Goal: Task Accomplishment & Management: Use online tool/utility

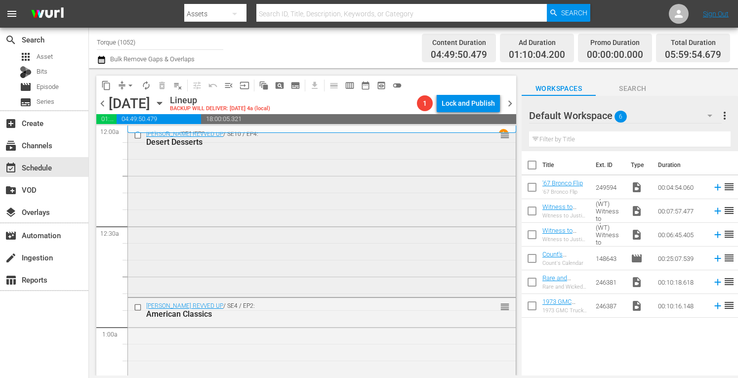
click at [287, 182] on div "[PERSON_NAME] REVVED UP / SE10 / EP4: Desert Desserts reorder" at bounding box center [322, 210] width 388 height 169
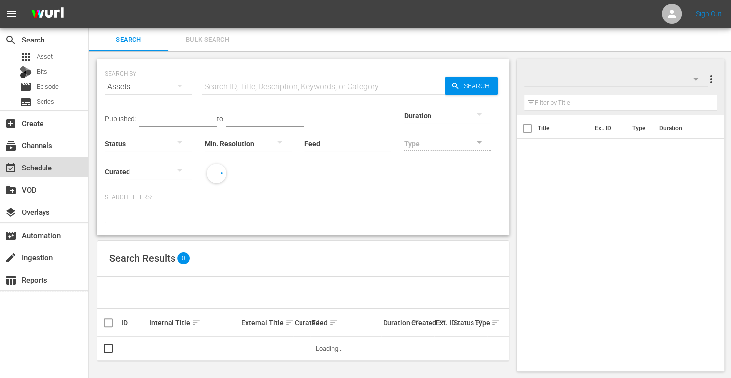
click at [34, 165] on div "event_available Schedule" at bounding box center [27, 166] width 55 height 9
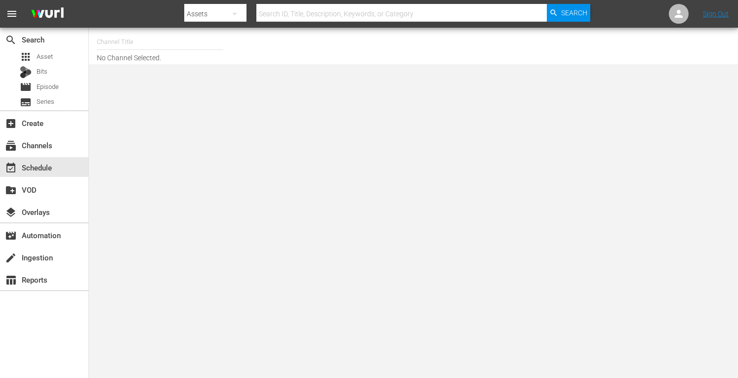
click at [131, 46] on input "text" at bounding box center [160, 42] width 127 height 24
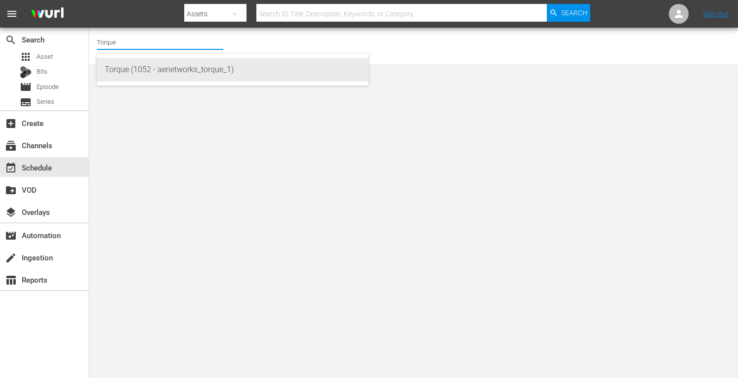
click at [128, 71] on div "Torque (1052 - aenetworks_torque_1)" at bounding box center [233, 70] width 256 height 24
type input "The First 48 & Beyond by A&E (2040 - ae_networks_thefirst48beyondbyae_1)"
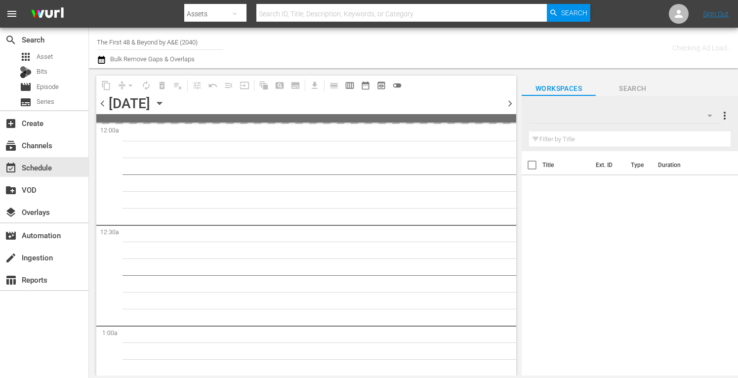
click at [215, 43] on input "The First 48 & Beyond by A&E (2040)" at bounding box center [160, 42] width 127 height 24
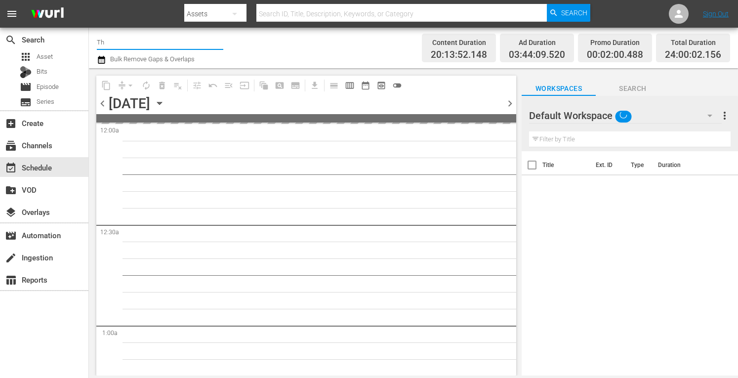
type input "T"
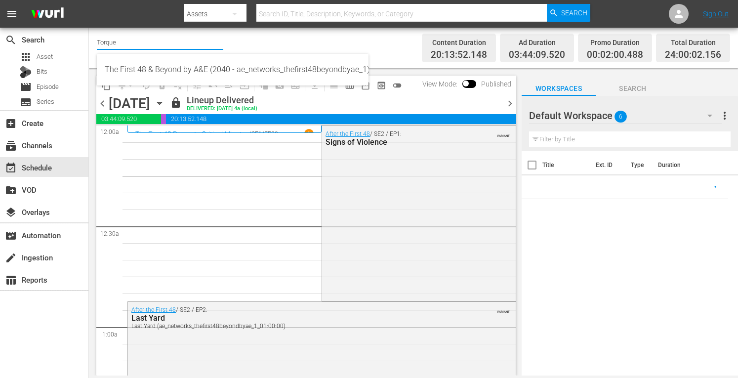
click at [143, 44] on input "Torque" at bounding box center [160, 42] width 127 height 24
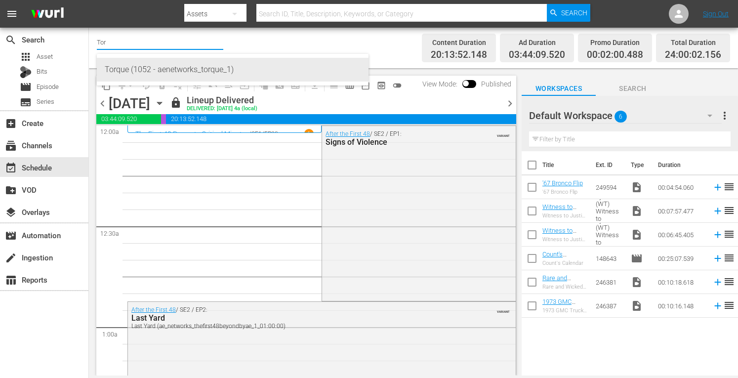
click at [134, 70] on div "Torque (1052 - aenetworks_torque_1)" at bounding box center [233, 70] width 256 height 24
type input "Torque (1052 - aenetworks_torque_1)"
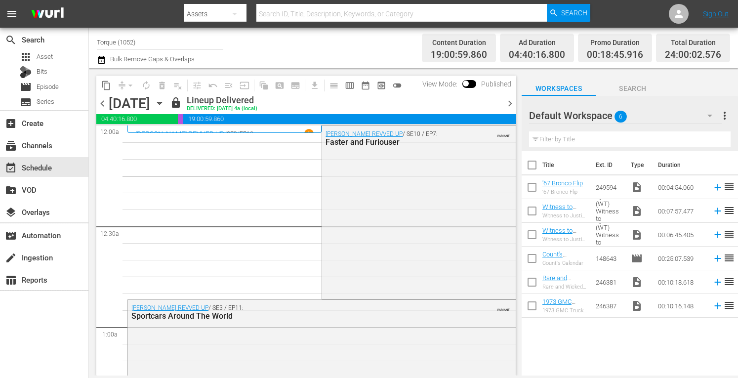
click at [162, 102] on icon "button" at bounding box center [159, 103] width 4 height 2
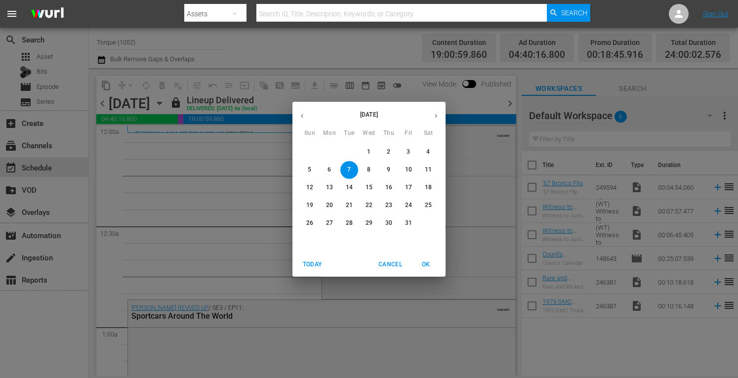
click at [311, 221] on p "26" at bounding box center [309, 223] width 7 height 8
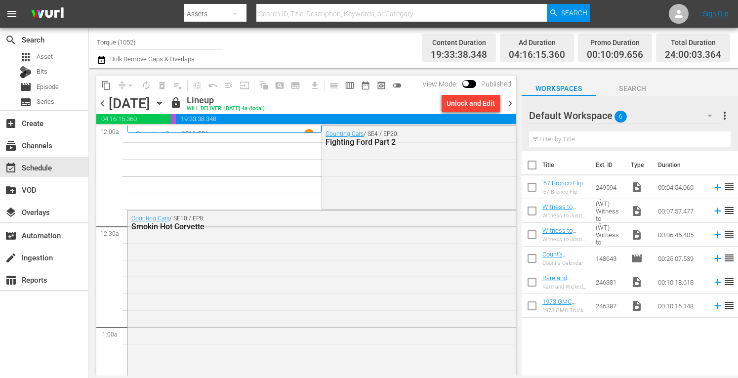
click at [511, 105] on span "chevron_right" at bounding box center [510, 103] width 12 height 12
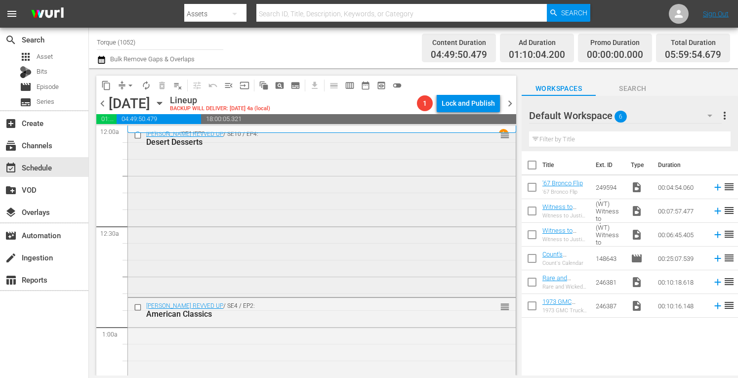
click at [309, 186] on div "Barrett-Jackson REVVED UP / SE10 / EP4: Desert Desserts reorder" at bounding box center [322, 210] width 388 height 169
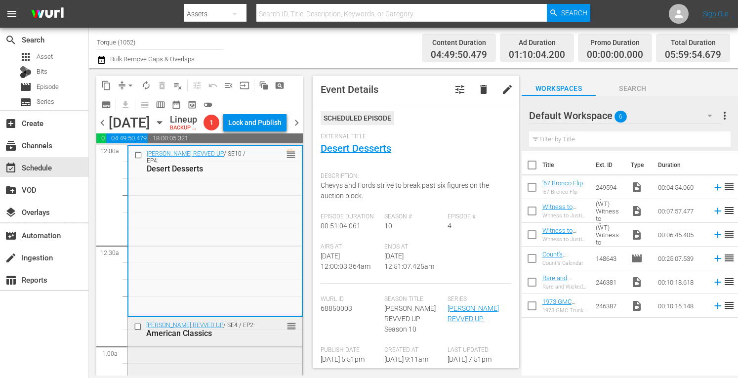
click at [233, 338] on div "American Classics" at bounding box center [201, 333] width 110 height 9
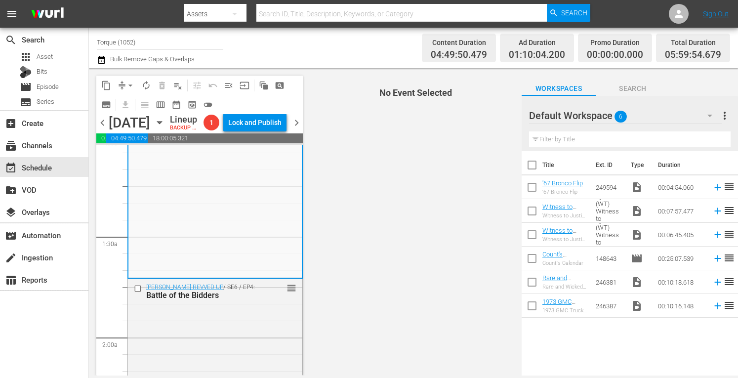
scroll to position [250, 0]
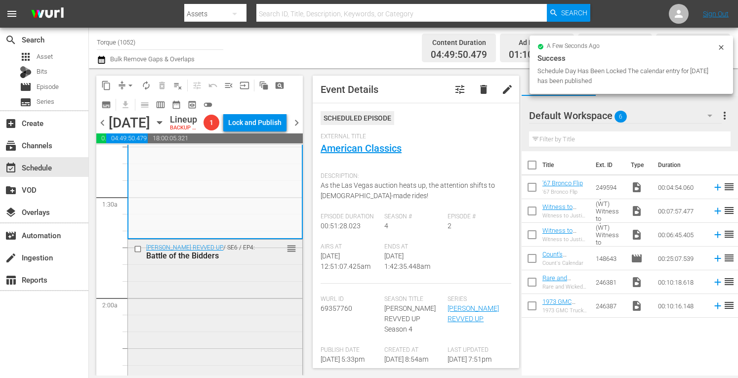
click at [217, 313] on div "Barrett-Jackson REVVED UP / SE6 / EP4: Battle of the Bidders reorder" at bounding box center [215, 324] width 174 height 168
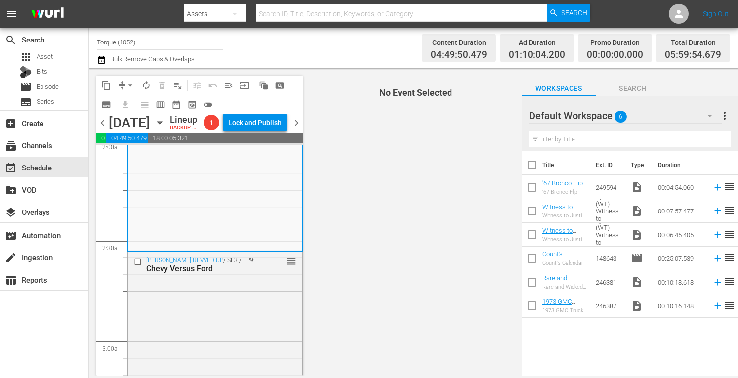
scroll to position [448, 0]
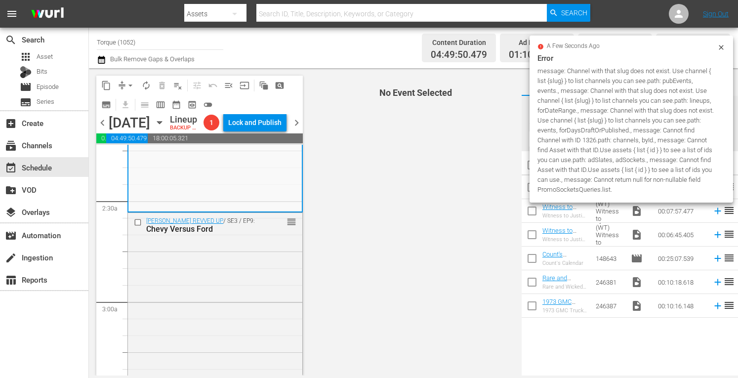
click at [484, 204] on span "No Event Selected" at bounding box center [413, 221] width 216 height 307
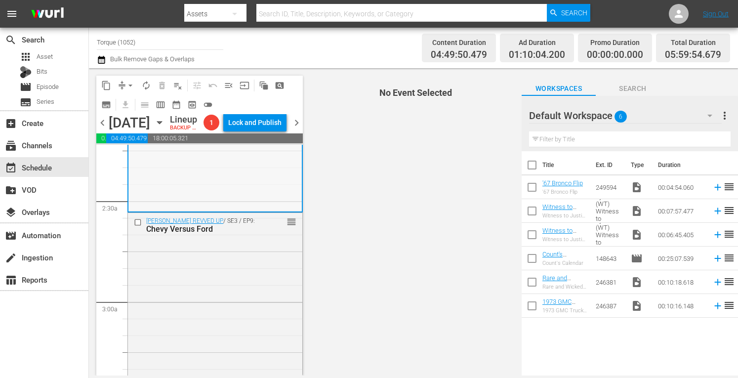
click at [229, 193] on div "Barrett-Jackson REVVED UP / SE6 / EP4: Battle of the Bidders reorder" at bounding box center [214, 127] width 173 height 168
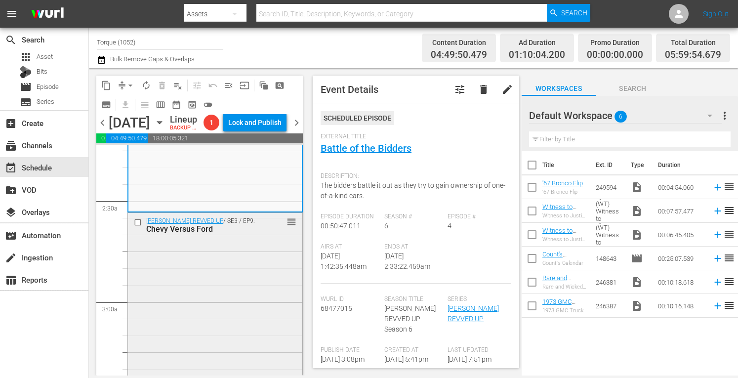
click at [198, 294] on div "Barrett-Jackson REVVED UP / SE3 / EP9: Chevy Versus Ford reorder" at bounding box center [215, 299] width 174 height 172
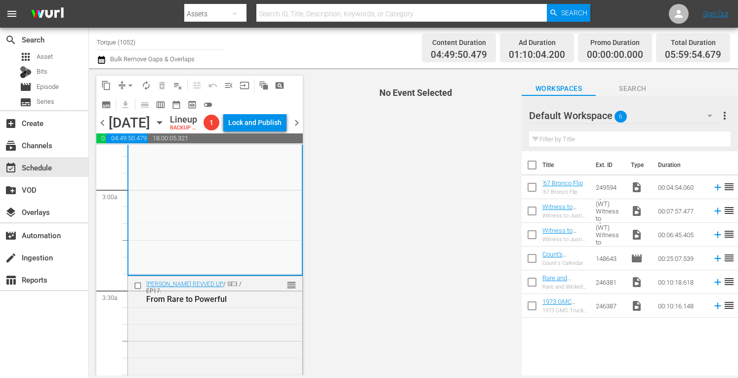
scroll to position [606, 0]
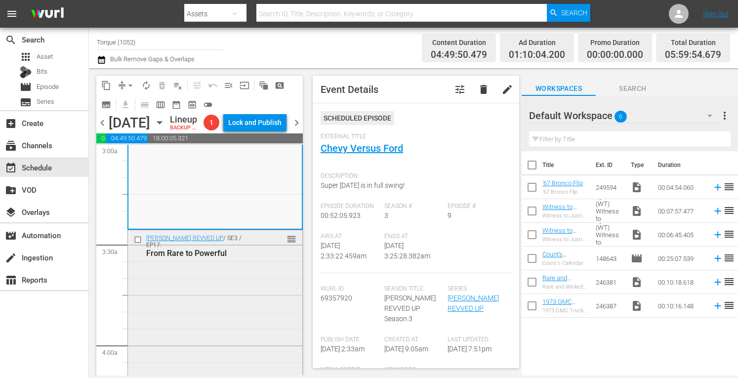
click at [222, 295] on div "Barrett-Jackson REVVED UP / SE3 / EP17: From Rare to Powerful reorder" at bounding box center [215, 315] width 174 height 171
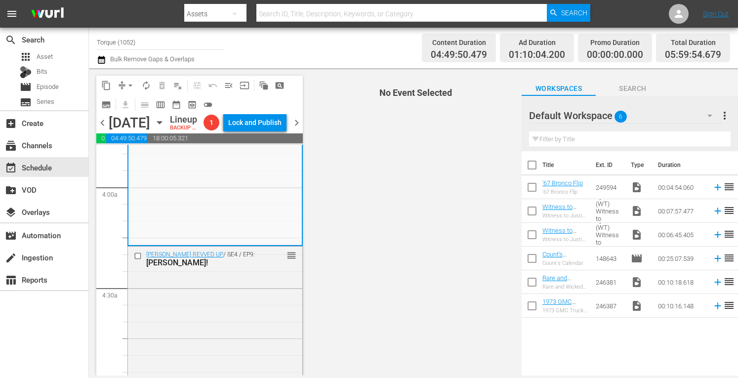
scroll to position [804, 0]
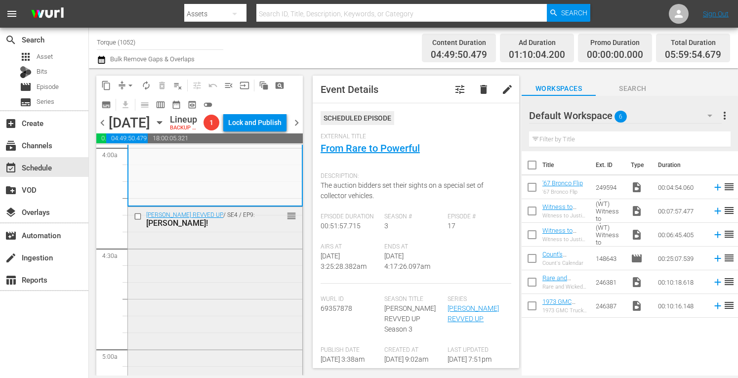
click at [224, 286] on div "Barrett-Jackson REVVED UP / SE4 / EP9: Danke Schon! reorder" at bounding box center [215, 292] width 174 height 170
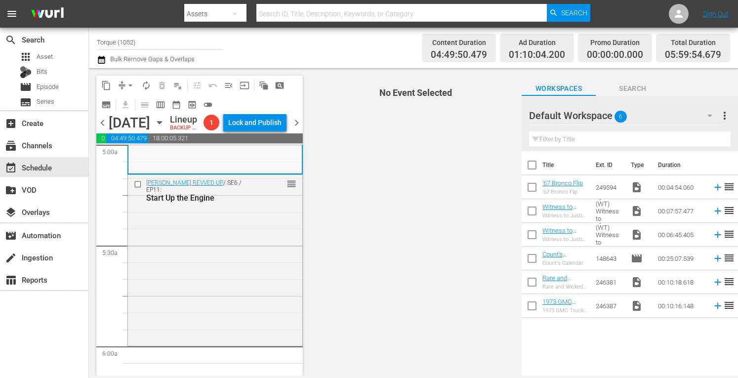
scroll to position [1028, 0]
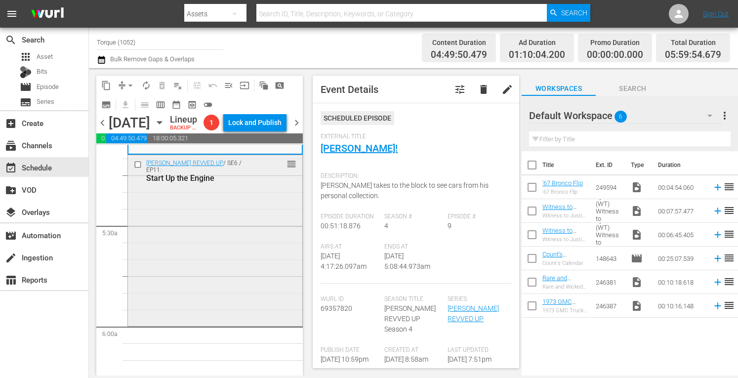
click at [218, 251] on div "Barrett-Jackson REVVED UP / SE6 / EP11: Start Up the Engine reorder" at bounding box center [215, 239] width 174 height 169
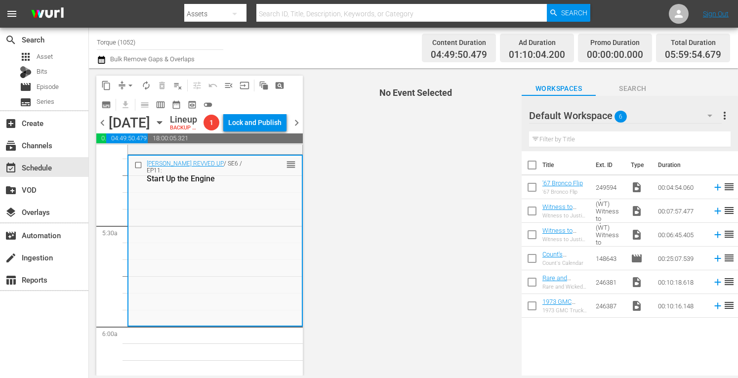
click at [218, 251] on div "Barrett-Jackson REVVED UP / SE6 / EP11: Start Up the Engine reorder" at bounding box center [214, 240] width 173 height 169
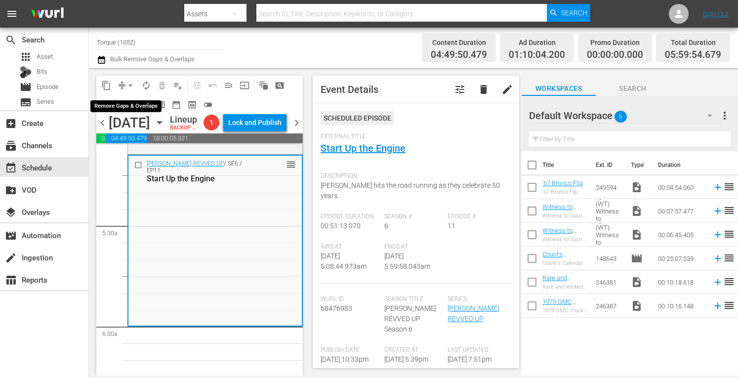
click at [130, 82] on span "arrow_drop_down" at bounding box center [131, 86] width 10 height 10
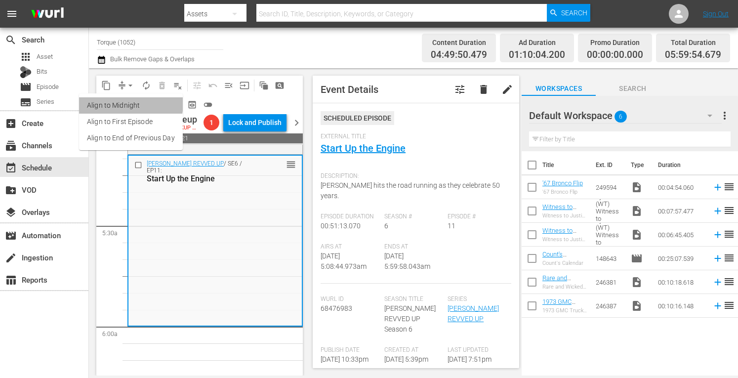
click at [130, 104] on li "Align to Midnight" at bounding box center [131, 105] width 104 height 16
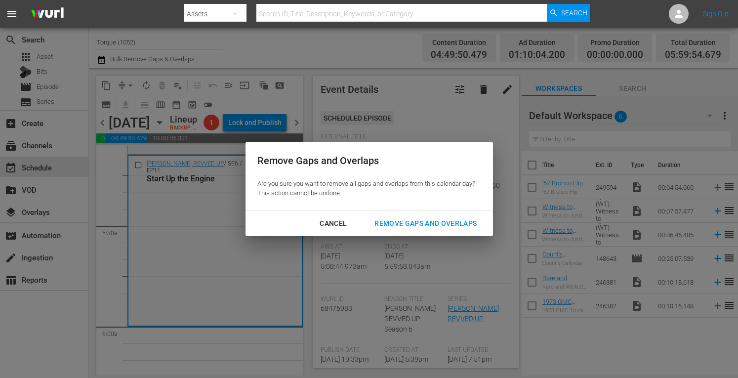
click at [401, 222] on div "Remove Gaps and Overlaps" at bounding box center [426, 223] width 118 height 12
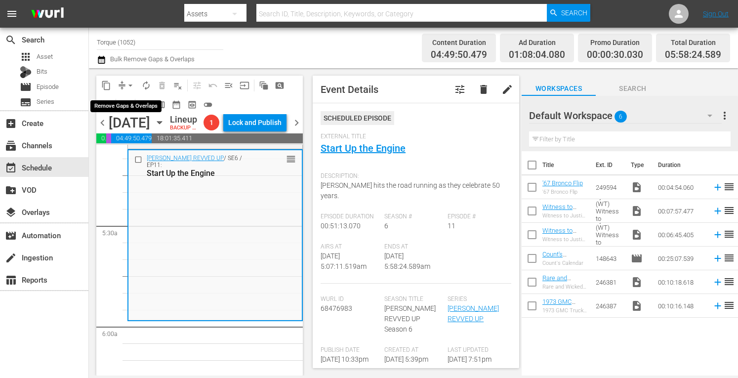
click at [130, 84] on span "arrow_drop_down" at bounding box center [131, 86] width 10 height 10
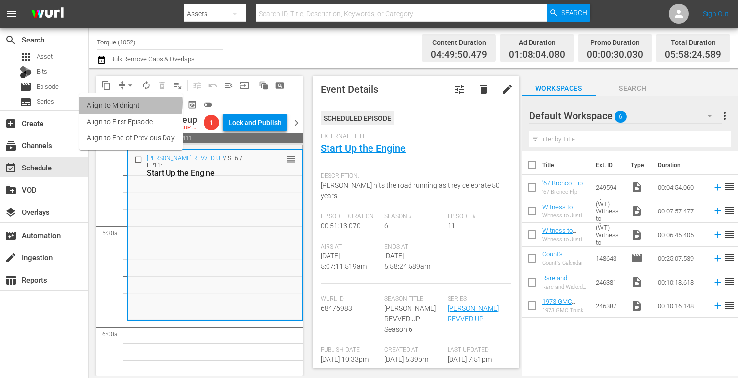
click at [128, 103] on li "Align to Midnight" at bounding box center [131, 105] width 104 height 16
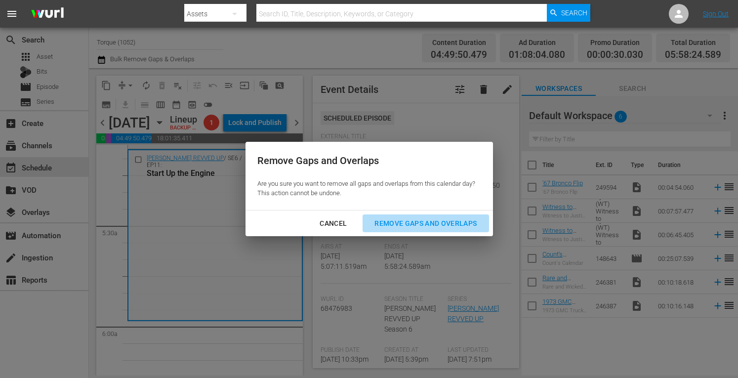
click at [443, 223] on div "Remove Gaps and Overlaps" at bounding box center [426, 223] width 118 height 12
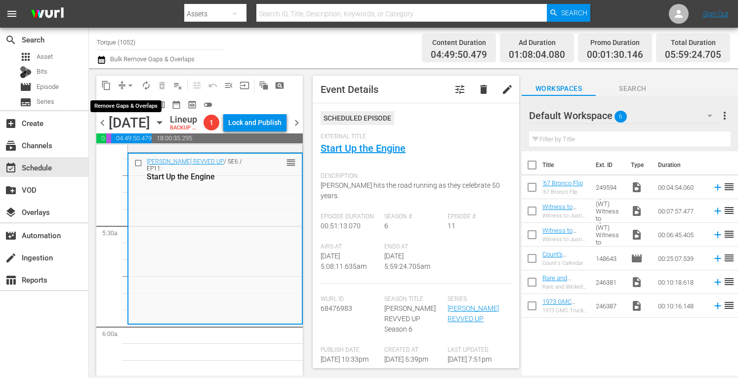
click at [131, 83] on span "arrow_drop_down" at bounding box center [131, 86] width 10 height 10
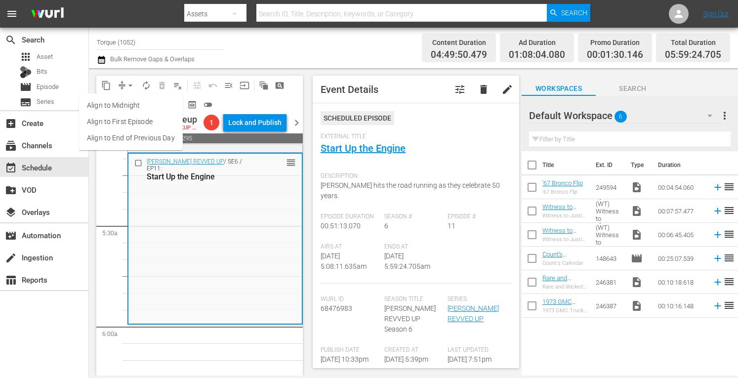
click at [128, 103] on li "Align to Midnight" at bounding box center [131, 105] width 104 height 16
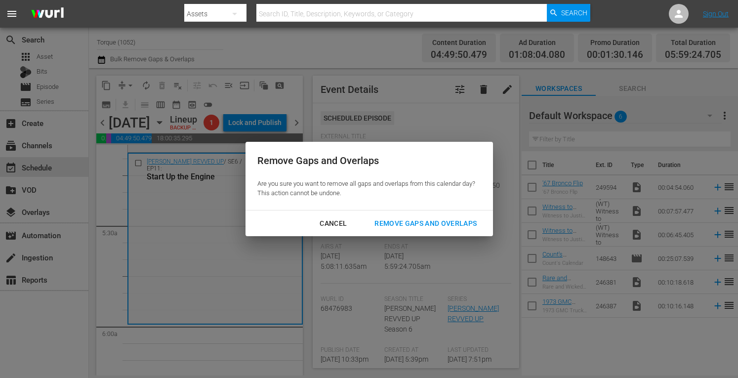
click at [417, 228] on div "Remove Gaps and Overlaps" at bounding box center [426, 223] width 118 height 12
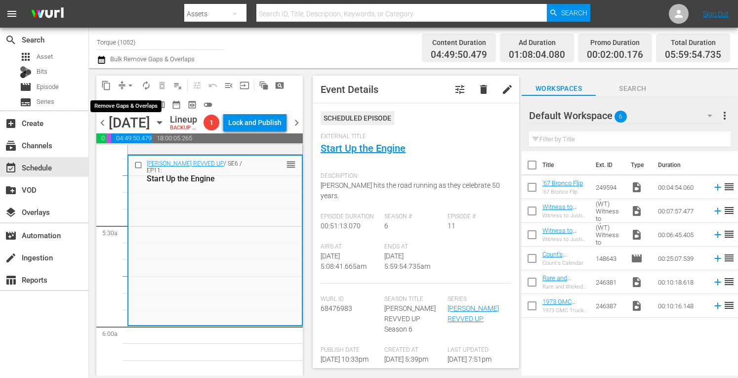
click at [130, 87] on span "arrow_drop_down" at bounding box center [131, 86] width 10 height 10
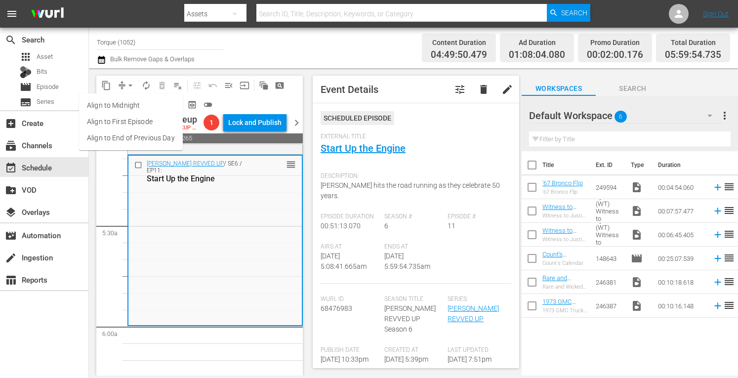
click at [127, 109] on li "Align to Midnight" at bounding box center [131, 105] width 104 height 16
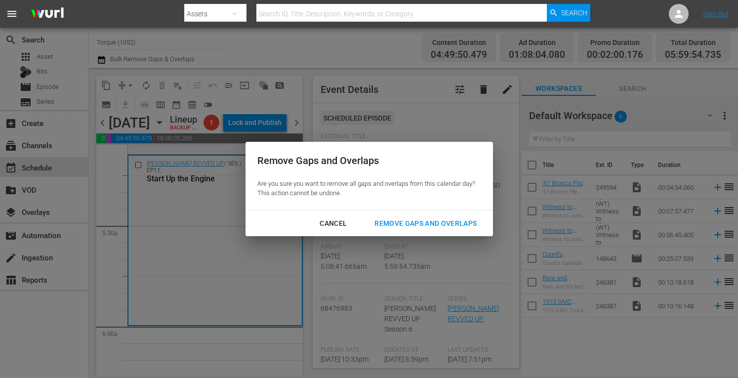
click at [468, 220] on div "Remove Gaps and Overlaps" at bounding box center [426, 223] width 118 height 12
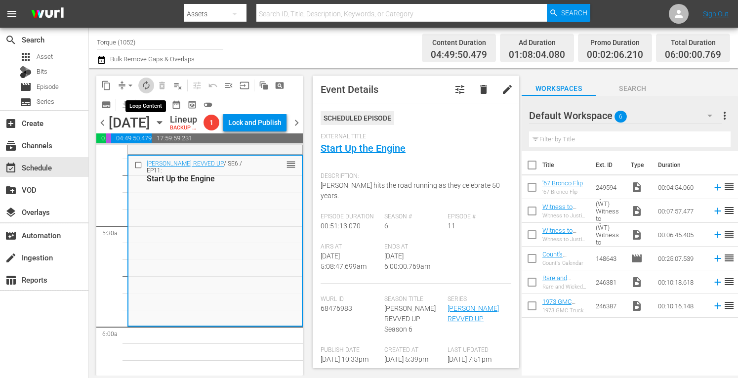
click at [143, 79] on button "autorenew_outlined" at bounding box center [146, 86] width 16 height 16
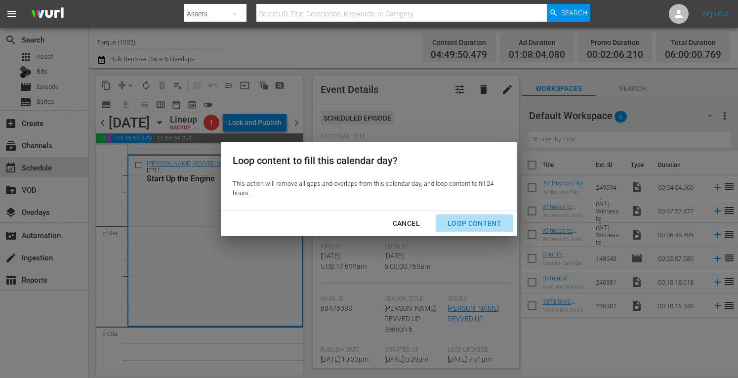
click at [479, 224] on div "Loop Content" at bounding box center [475, 223] width 70 height 12
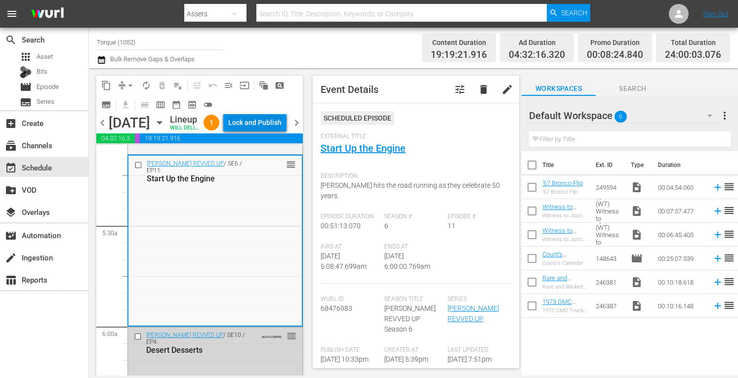
click at [265, 122] on div "Lock and Publish" at bounding box center [254, 123] width 53 height 18
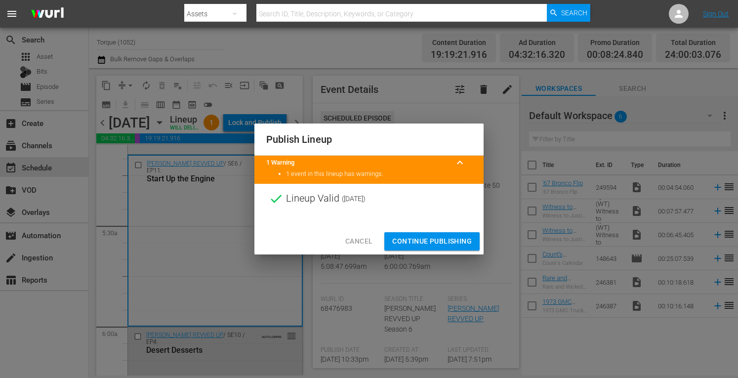
click at [427, 241] on span "Continue Publishing" at bounding box center [432, 241] width 80 height 12
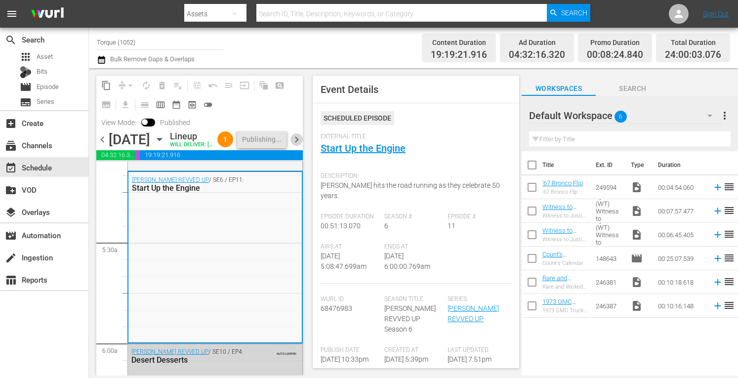
click at [298, 146] on span "chevron_right" at bounding box center [297, 139] width 12 height 12
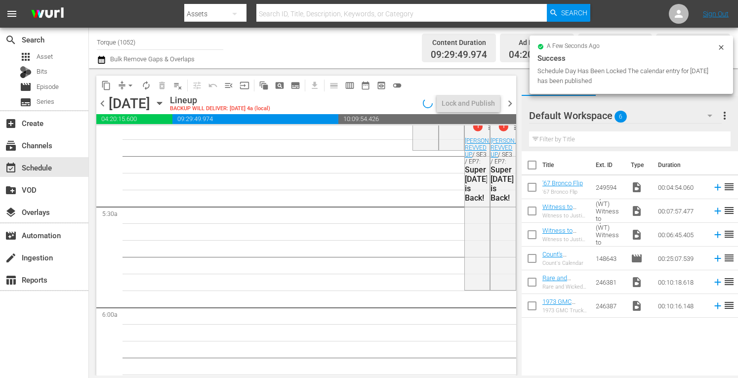
scroll to position [894, 0]
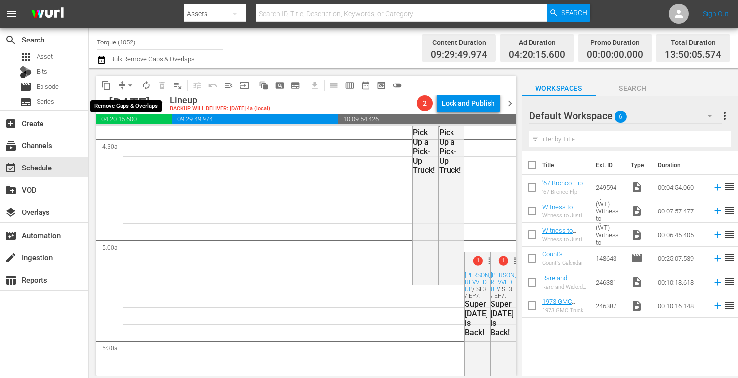
click at [131, 83] on span "arrow_drop_down" at bounding box center [131, 86] width 10 height 10
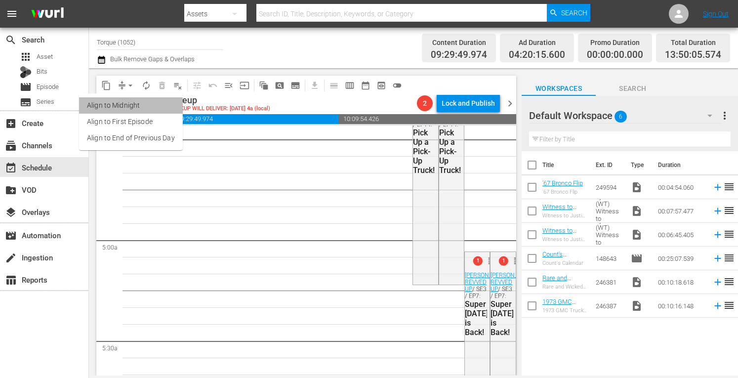
click at [130, 106] on li "Align to Midnight" at bounding box center [131, 105] width 104 height 16
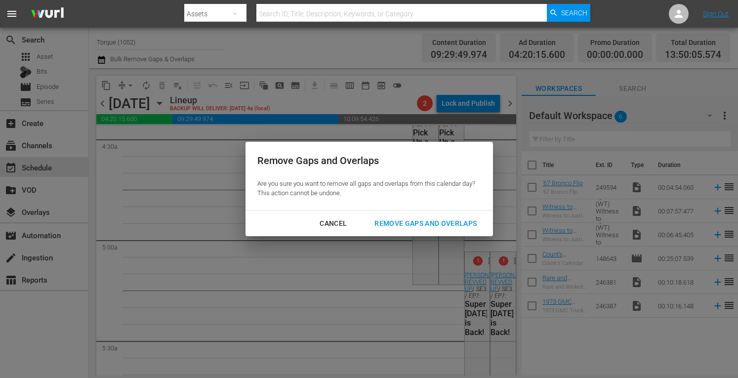
click at [447, 229] on div "Remove Gaps and Overlaps" at bounding box center [426, 223] width 118 height 12
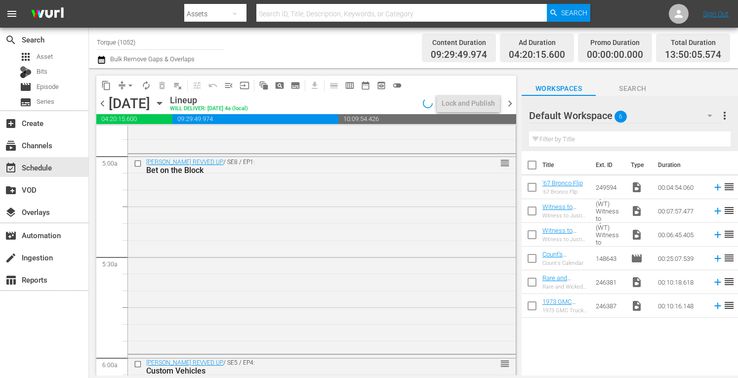
scroll to position [0, 0]
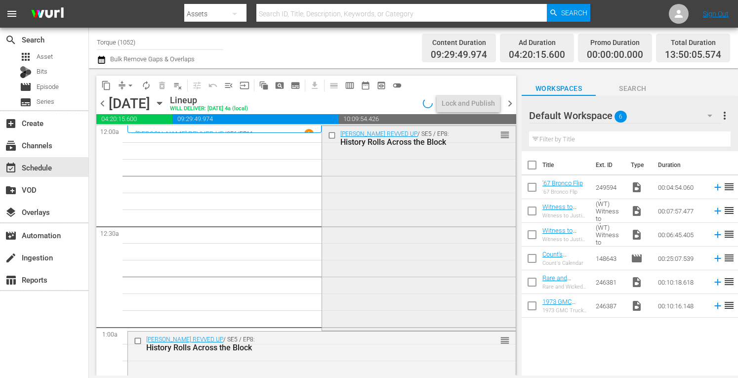
click at [420, 188] on div "Barrett-Jackson REVVED UP / SE5 / EP8: History Rolls Across the Block reorder" at bounding box center [418, 227] width 193 height 203
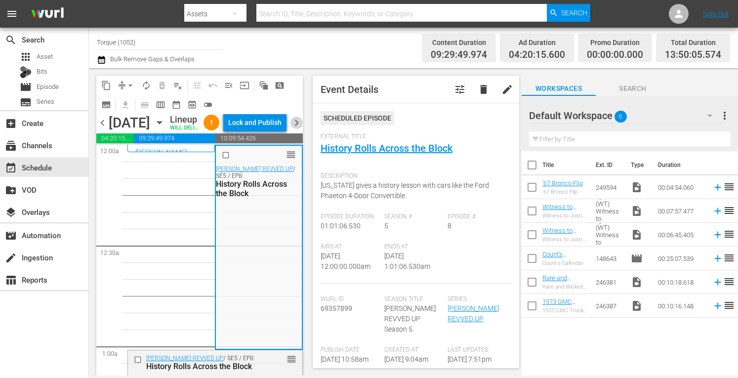
click at [294, 129] on span "chevron_right" at bounding box center [297, 123] width 12 height 12
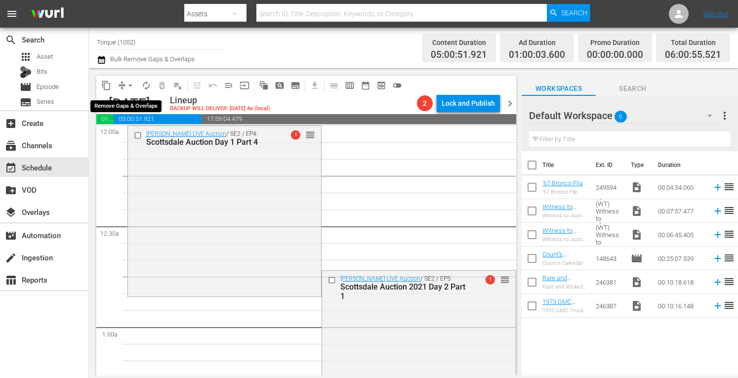
click at [130, 85] on span "arrow_drop_down" at bounding box center [131, 86] width 10 height 10
click at [130, 107] on li "Align to Midnight" at bounding box center [131, 105] width 82 height 16
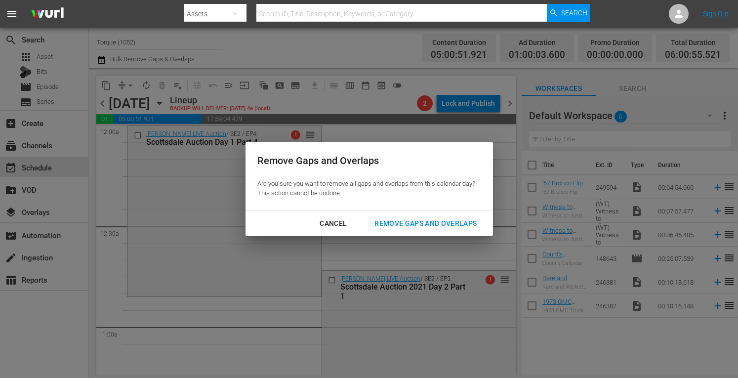
click at [407, 222] on div "Remove Gaps and Overlaps" at bounding box center [426, 223] width 118 height 12
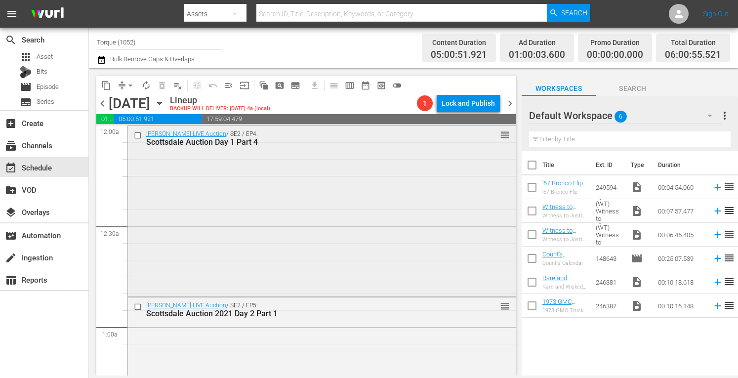
click at [396, 170] on div "Barrett-Jackson LIVE Auction / SE2 / EP4: Scottsdale Auction Day 1 Part 4 reord…" at bounding box center [322, 210] width 388 height 169
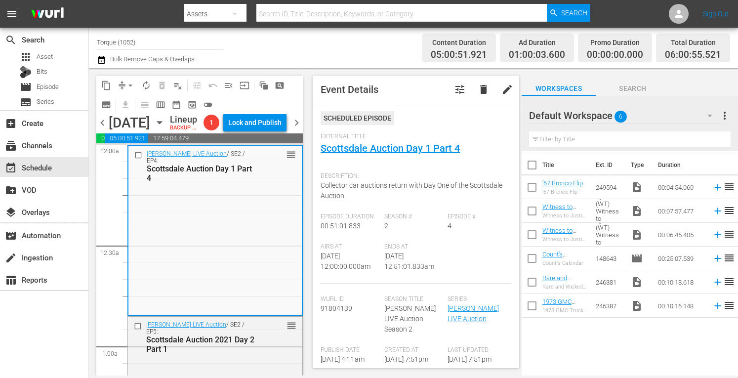
click at [102, 128] on span "chevron_left" at bounding box center [102, 123] width 12 height 12
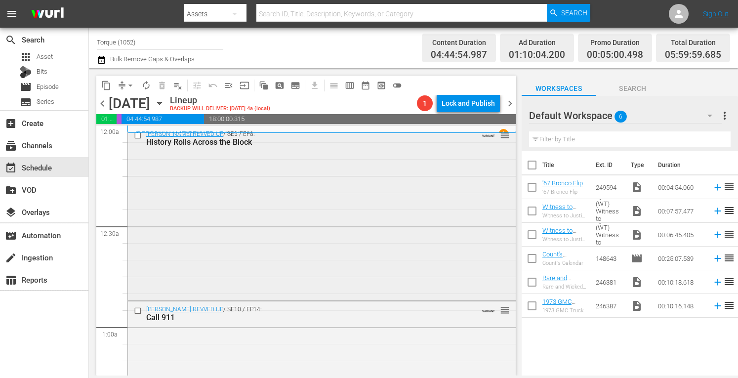
click at [209, 171] on div "Barrett-Jackson REVVED UP / SE5 / EP8: History Rolls Across the Block VARIANT r…" at bounding box center [322, 212] width 388 height 172
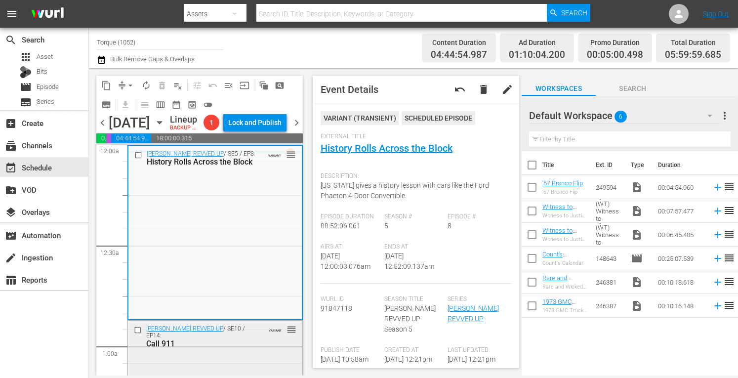
click at [252, 352] on div "Barrett-Jackson REVVED UP / SE10 / EP14: Call 911 VARIANT reorder" at bounding box center [215, 336] width 174 height 31
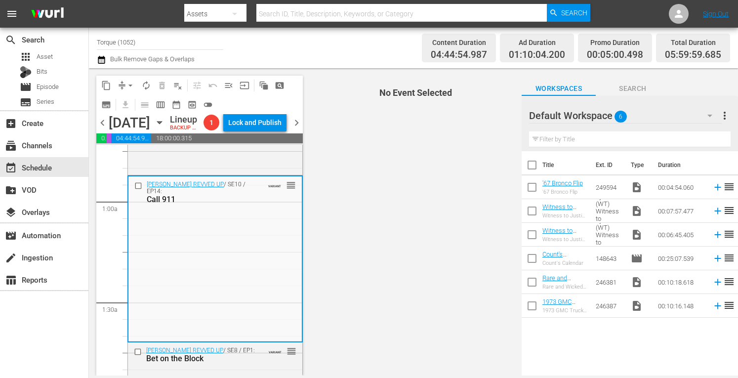
scroll to position [230, 0]
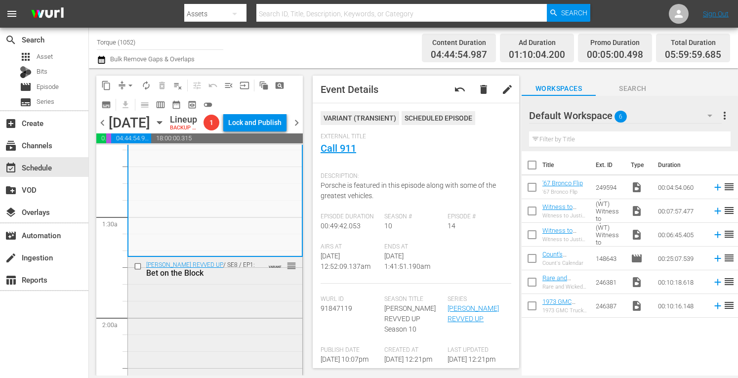
click at [239, 281] on div "Barrett-Jackson REVVED UP / SE8 / EP1: Bet on the Block VARIANT reorder" at bounding box center [215, 269] width 174 height 24
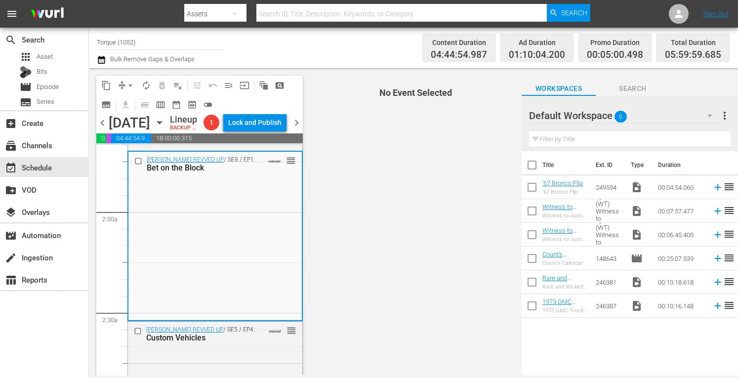
scroll to position [408, 0]
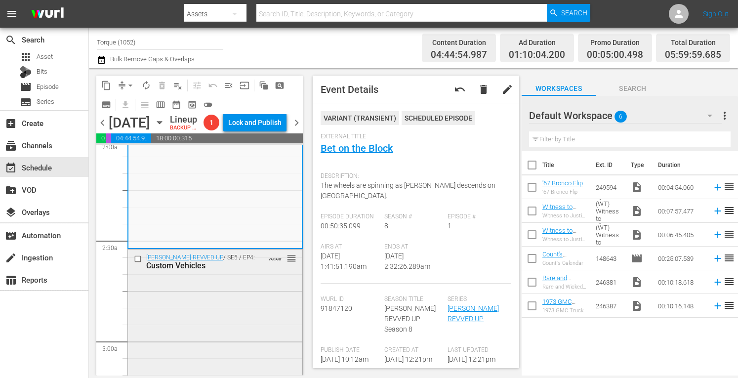
click at [210, 347] on div "Barrett-Jackson REVVED UP / SE5 / EP4: Custom Vehicles VARIANT reorder" at bounding box center [215, 335] width 174 height 171
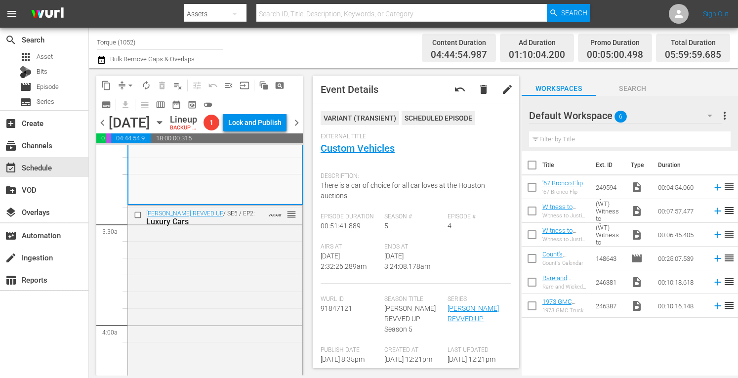
scroll to position [639, 0]
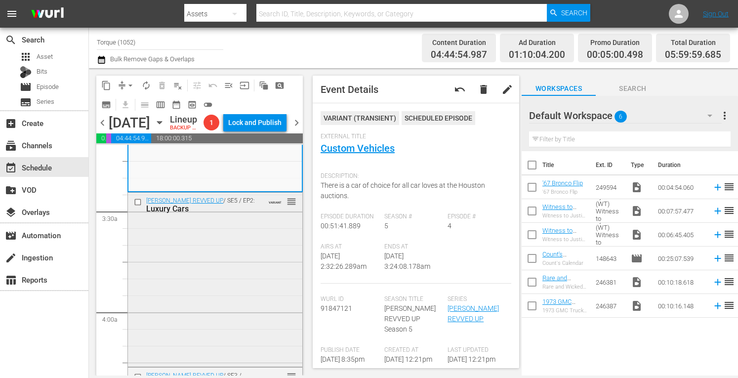
click at [248, 310] on div "Barrett-Jackson REVVED UP / SE5 / EP2: Luxury Cars VARIANT reorder" at bounding box center [215, 279] width 174 height 172
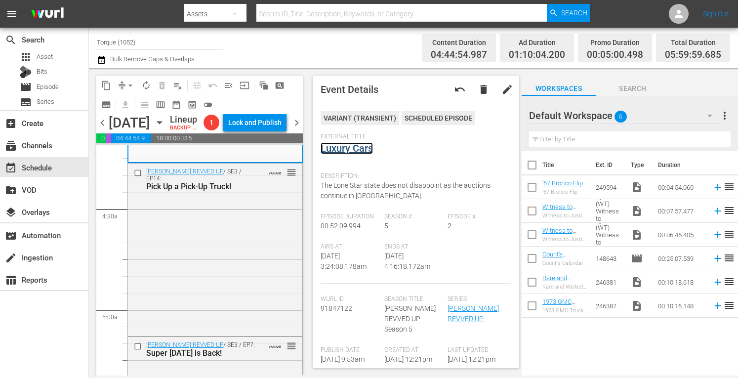
scroll to position [890, 0]
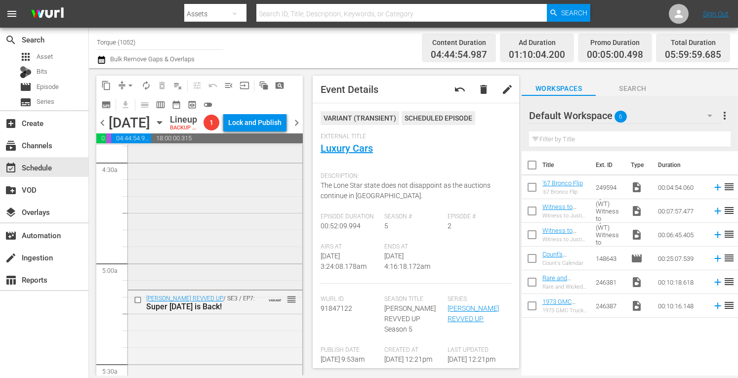
click at [249, 244] on div "Barrett-Jackson REVVED UP / SE3 / EP14: Pick Up a Pick-Up Truck! VARIANT reorder" at bounding box center [215, 202] width 174 height 170
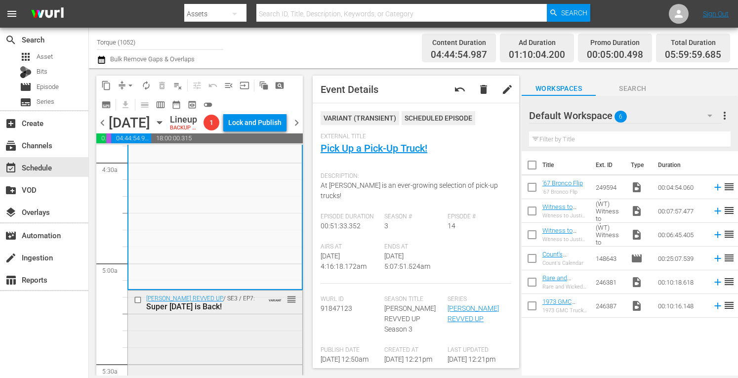
click at [251, 342] on div "Barrett-Jackson REVVED UP / SE3 / EP7: Super Saturday is Back! VARIANT reorder" at bounding box center [215, 377] width 174 height 172
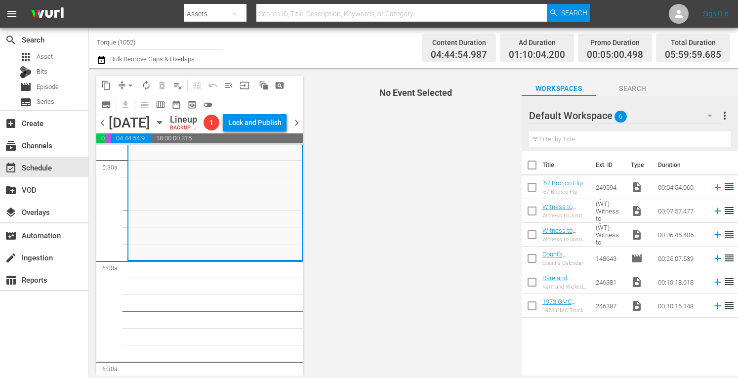
scroll to position [1113, 0]
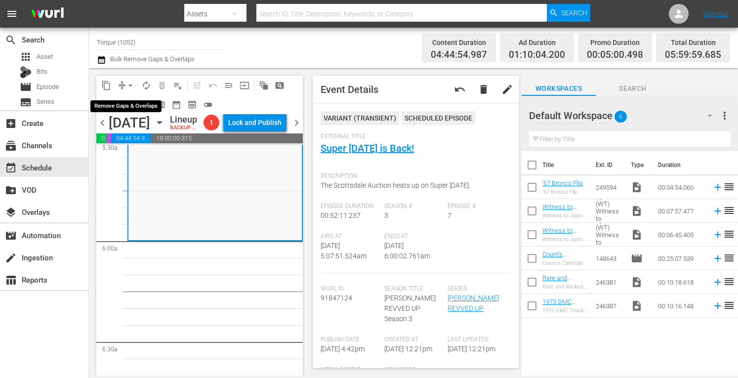
click at [131, 83] on span "arrow_drop_down" at bounding box center [131, 86] width 10 height 10
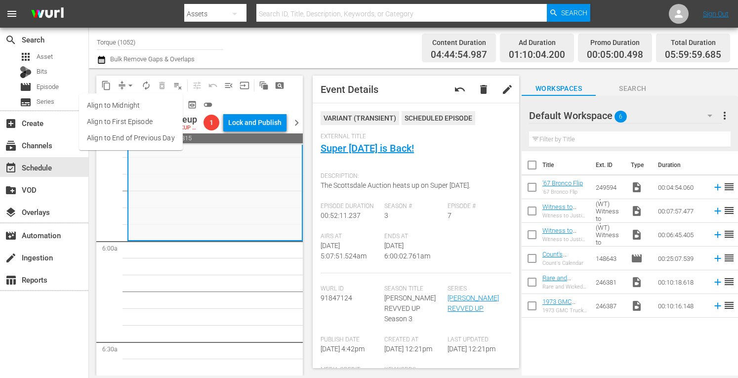
click at [133, 105] on li "Align to Midnight" at bounding box center [131, 105] width 104 height 16
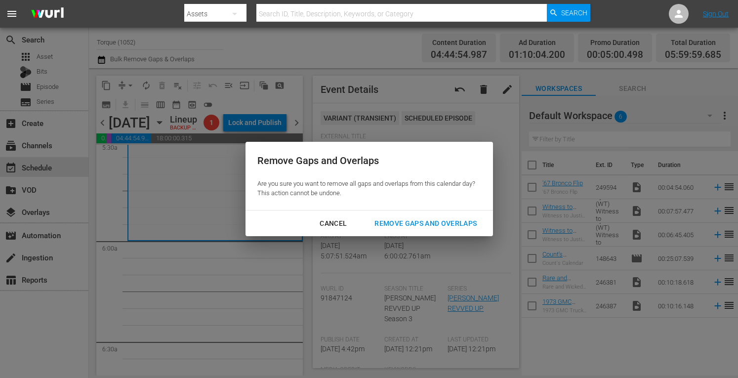
click at [403, 224] on div "Remove Gaps and Overlaps" at bounding box center [426, 223] width 118 height 12
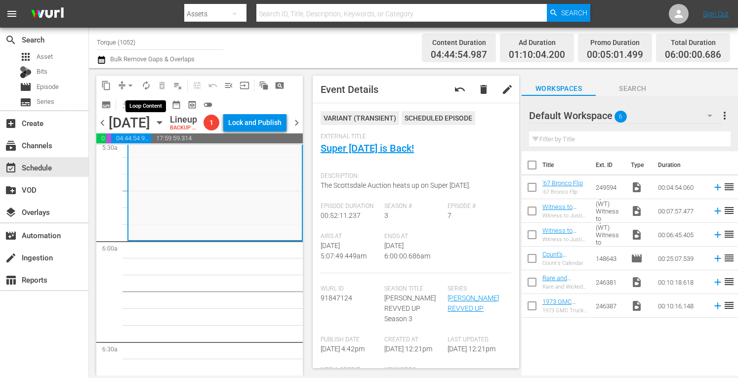
click at [146, 83] on span "autorenew_outlined" at bounding box center [146, 86] width 10 height 10
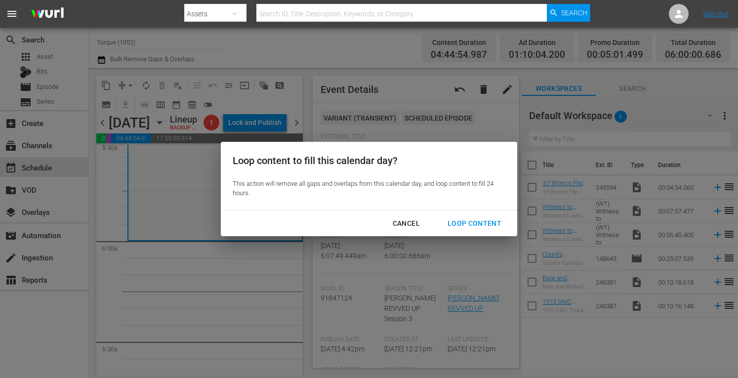
click at [459, 222] on div "Loop Content" at bounding box center [475, 223] width 70 height 12
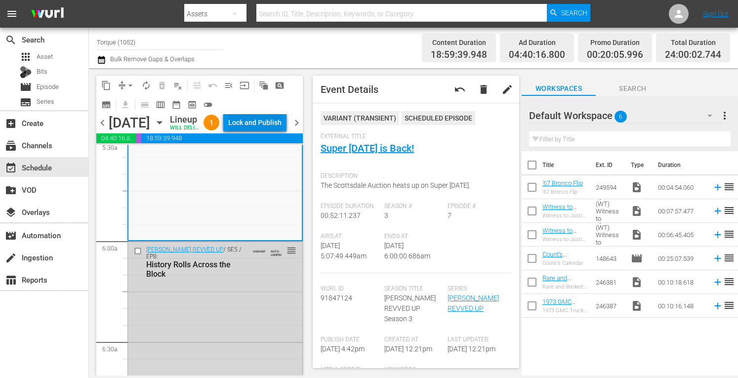
click at [267, 123] on div "Lock and Publish" at bounding box center [254, 123] width 53 height 18
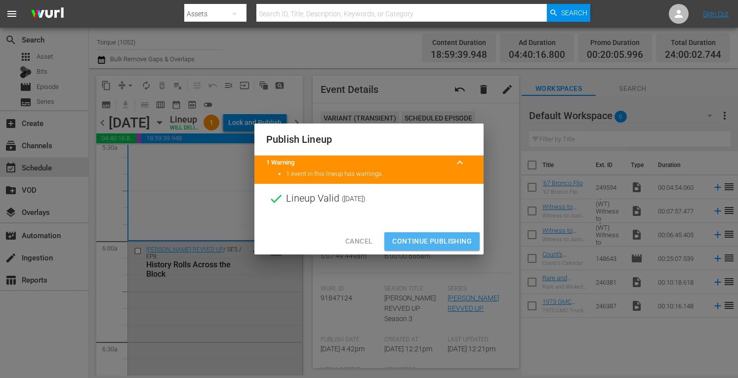
drag, startPoint x: 446, startPoint y: 235, endPoint x: 433, endPoint y: 238, distance: 13.3
click at [433, 238] on span "Continue Publishing" at bounding box center [432, 241] width 80 height 12
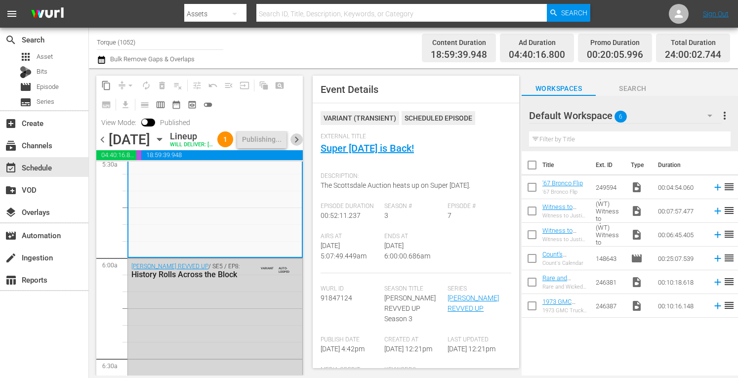
click at [296, 146] on span "chevron_right" at bounding box center [297, 139] width 12 height 12
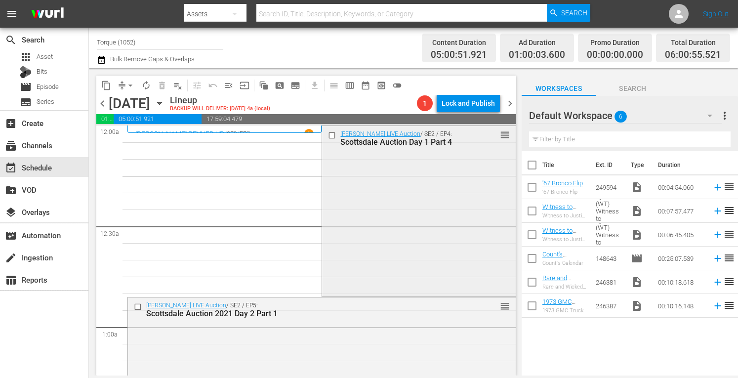
click at [445, 179] on div "Barrett-Jackson LIVE Auction / SE2 / EP4: Scottsdale Auction Day 1 Part 4 reord…" at bounding box center [418, 210] width 193 height 169
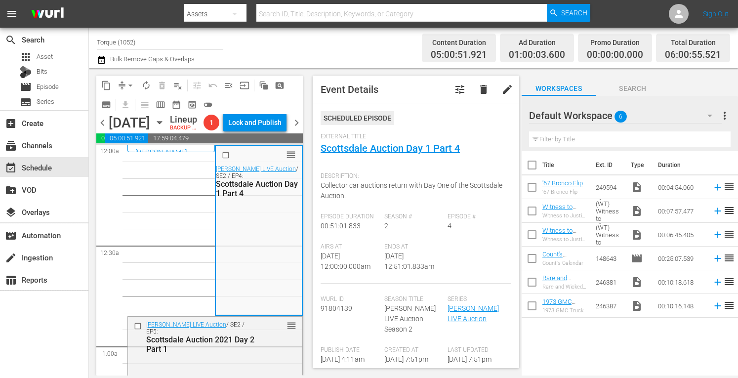
click at [239, 354] on div "Scottsdale Auction 2021 Day 2 Part 1" at bounding box center [201, 344] width 110 height 19
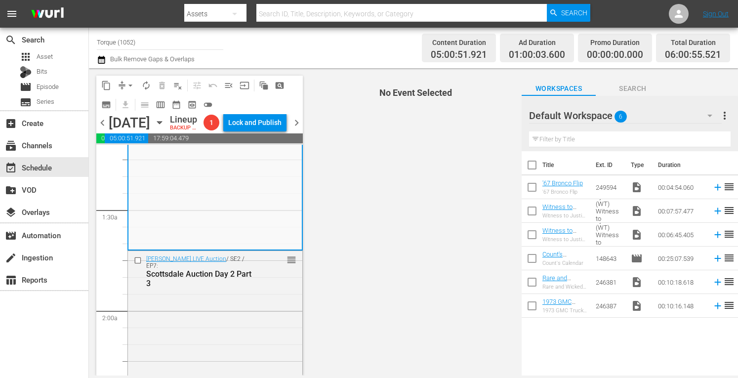
scroll to position [257, 0]
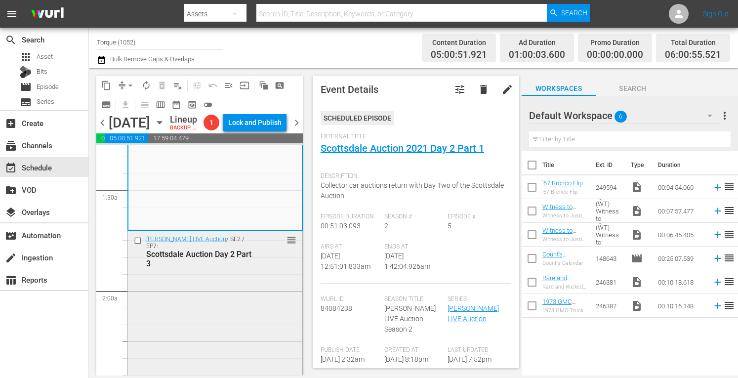
click at [261, 301] on div "Barrett-Jackson LIVE Auction / SE2 / EP7: Scottsdale Auction Day 2 Part 3 reord…" at bounding box center [215, 315] width 174 height 169
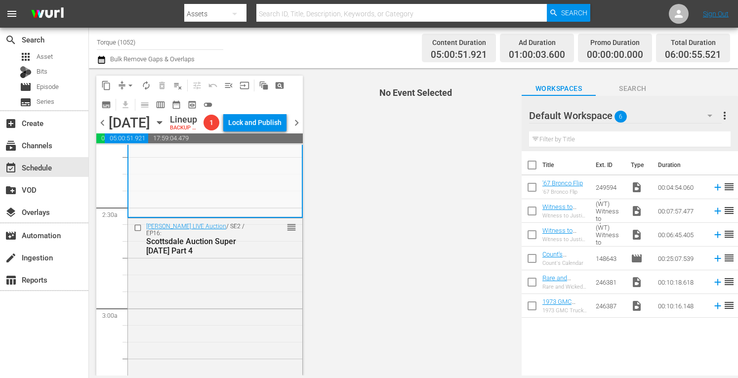
scroll to position [461, 0]
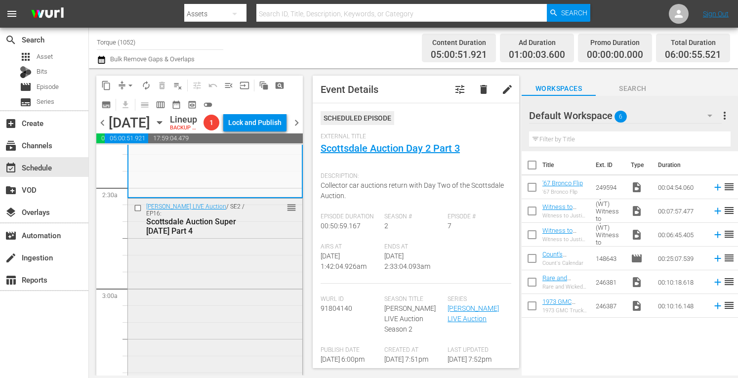
click at [253, 276] on div "Barrett-Jackson LIVE Auction / SE2 / EP16: Scottsdale Auction Super Saturday Pa…" at bounding box center [215, 372] width 174 height 346
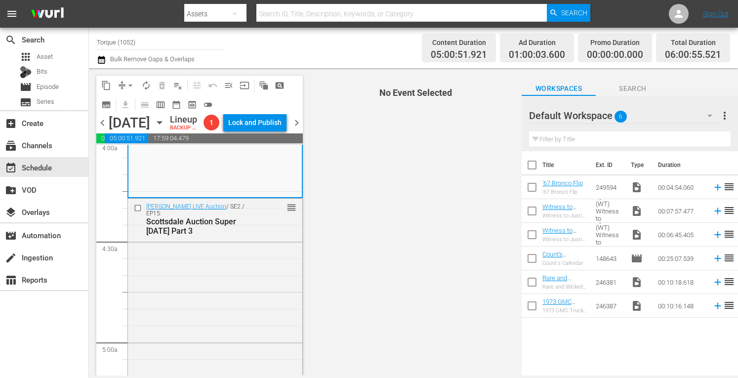
scroll to position [830, 0]
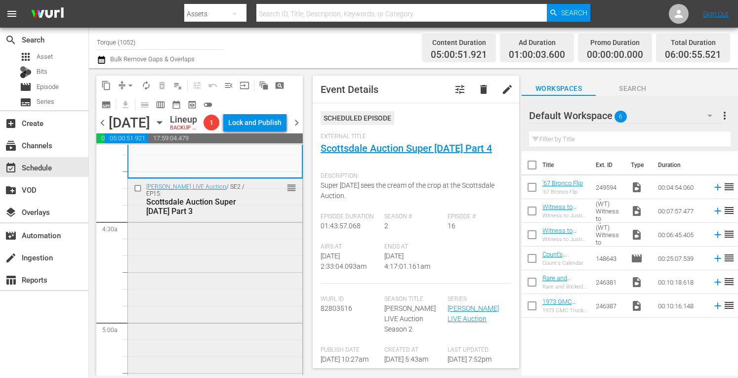
click at [236, 247] on div "Barrett-Jackson LIVE Auction / SE2 / EP15: Scottsdale Auction Super Saturday Pa…" at bounding box center [215, 352] width 174 height 346
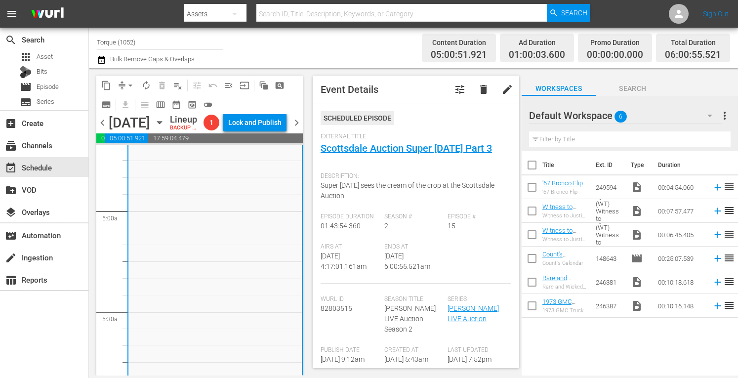
scroll to position [1015, 0]
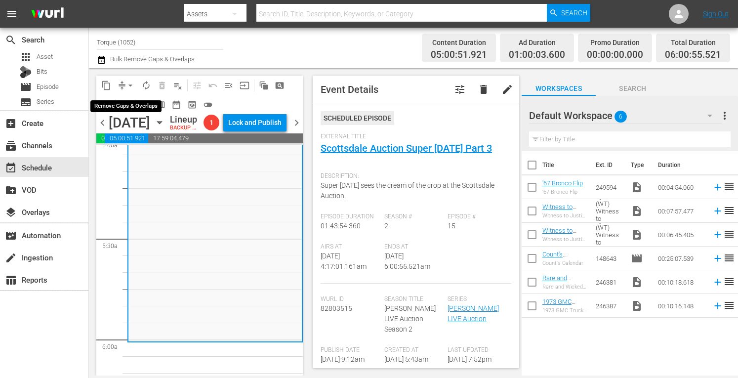
click at [128, 82] on span "arrow_drop_down" at bounding box center [131, 86] width 10 height 10
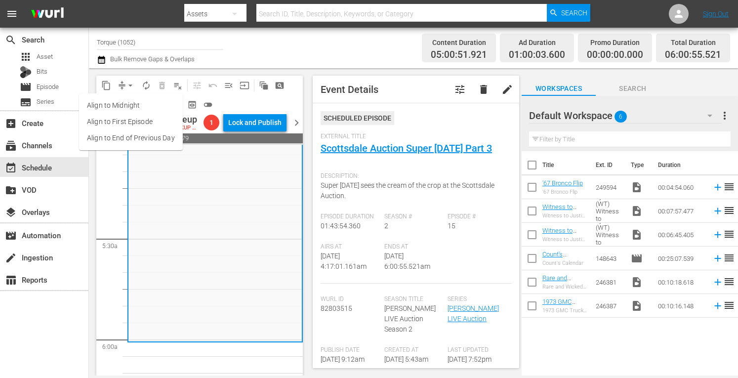
click at [128, 107] on li "Align to Midnight" at bounding box center [131, 105] width 104 height 16
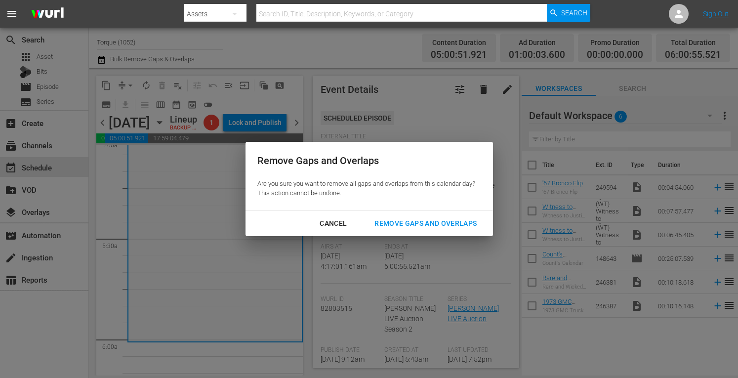
click at [391, 224] on div "Remove Gaps and Overlaps" at bounding box center [426, 223] width 118 height 12
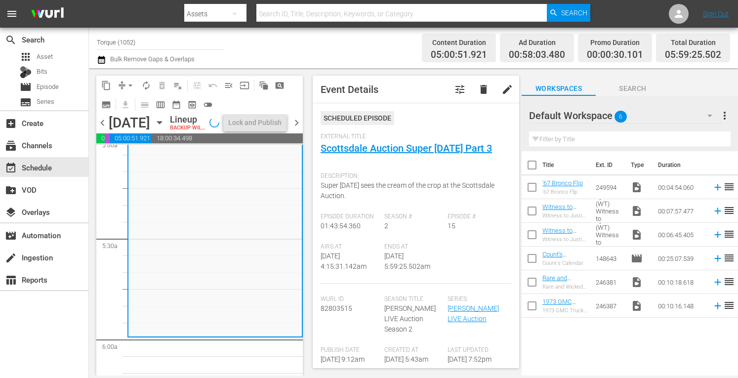
scroll to position [1065, 0]
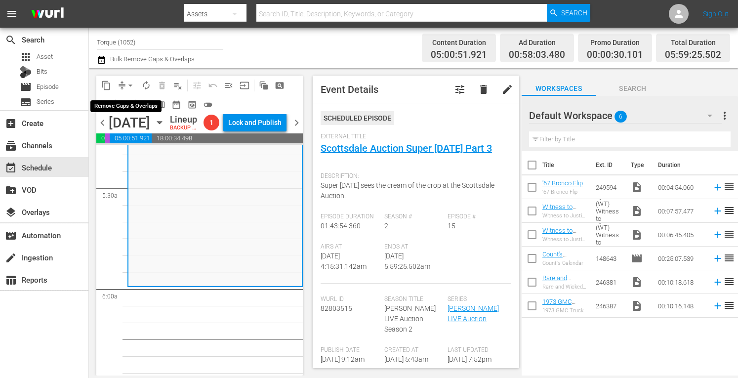
click at [130, 83] on span "arrow_drop_down" at bounding box center [131, 86] width 10 height 10
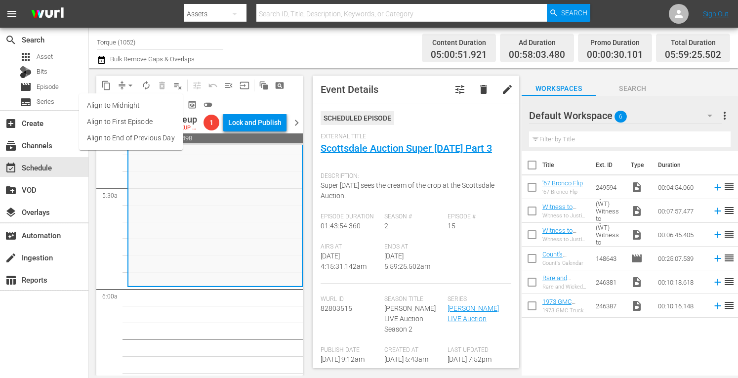
click at [128, 107] on li "Align to Midnight" at bounding box center [131, 105] width 104 height 16
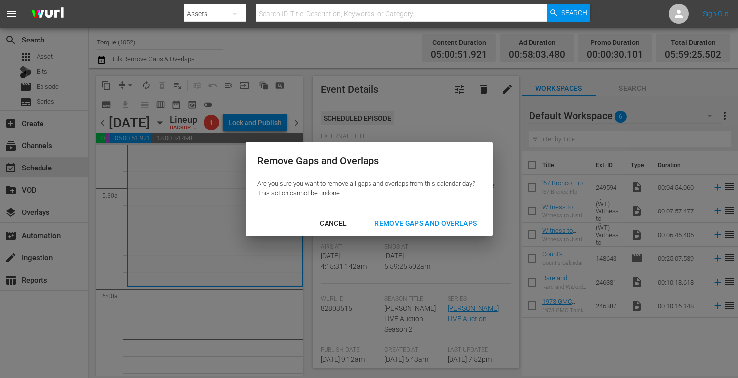
click at [405, 225] on div "Remove Gaps and Overlaps" at bounding box center [426, 223] width 118 height 12
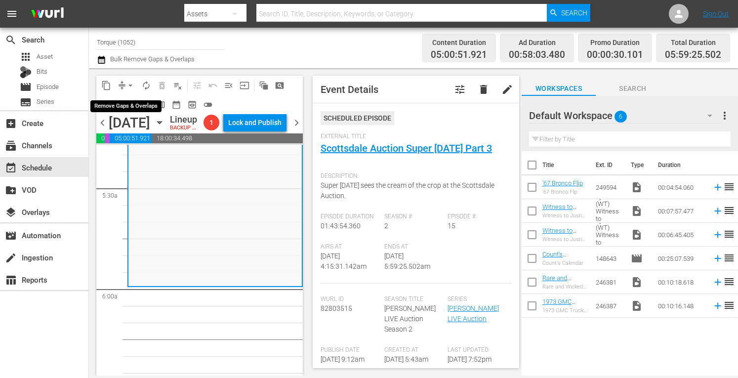
click at [128, 83] on span "arrow_drop_down" at bounding box center [131, 86] width 10 height 10
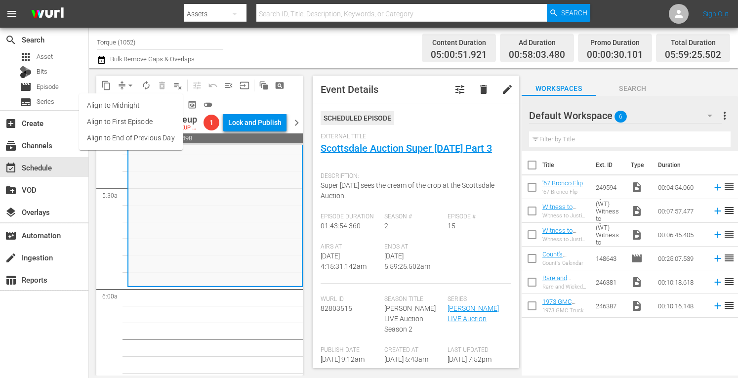
click at [122, 104] on li "Align to Midnight" at bounding box center [131, 105] width 104 height 16
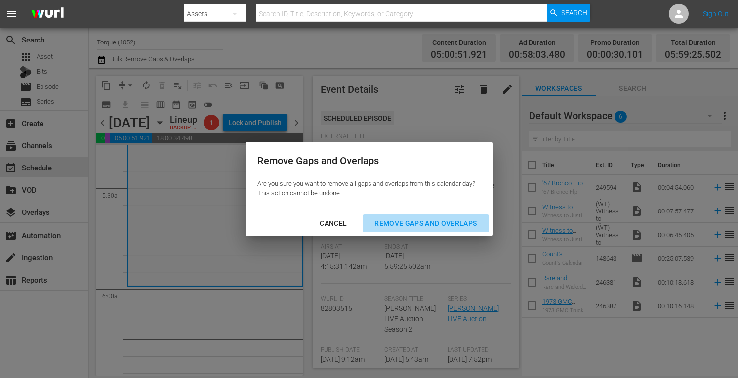
click at [404, 224] on div "Remove Gaps and Overlaps" at bounding box center [426, 223] width 118 height 12
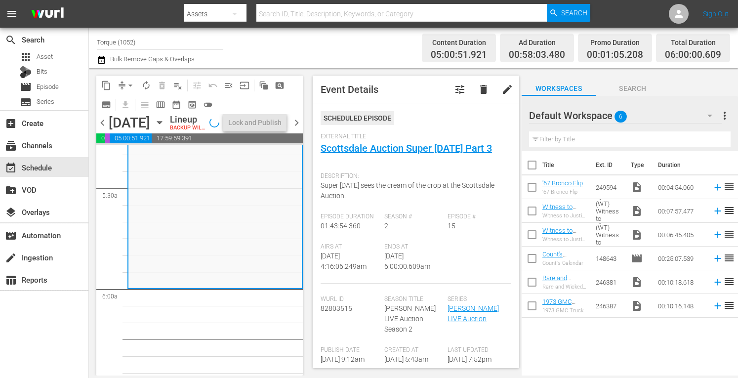
scroll to position [1049, 0]
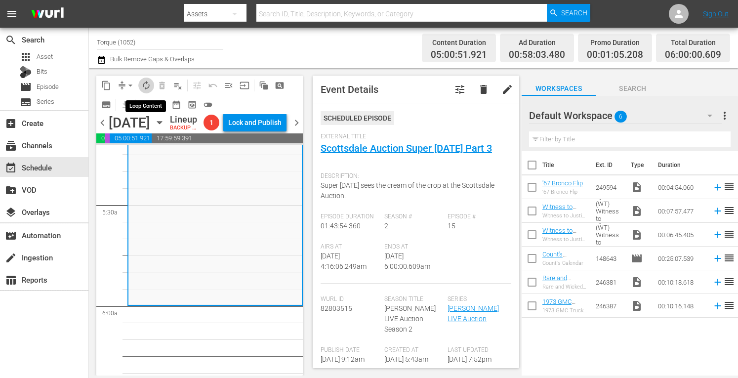
click at [147, 83] on span "autorenew_outlined" at bounding box center [146, 86] width 10 height 10
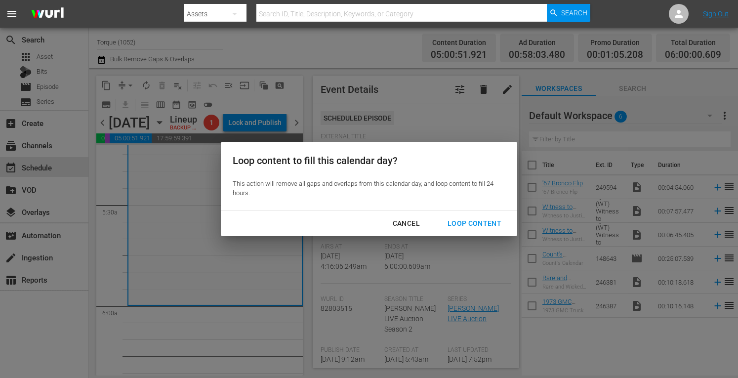
click at [458, 222] on div "Loop Content" at bounding box center [475, 223] width 70 height 12
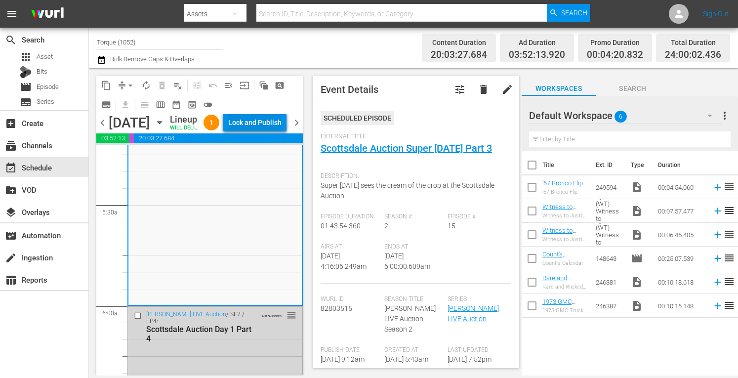
click at [268, 125] on div "Lock and Publish" at bounding box center [254, 123] width 53 height 18
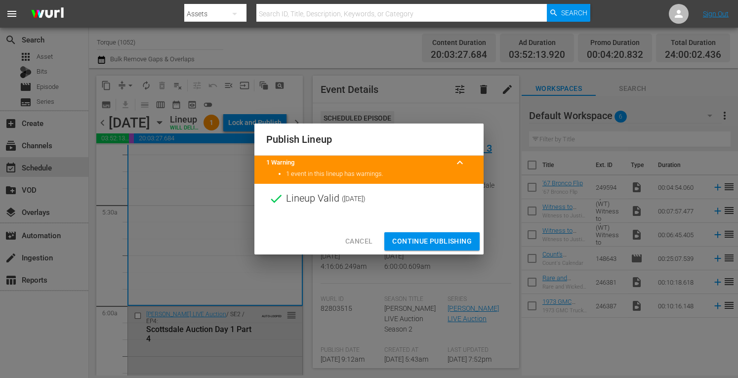
click at [448, 241] on span "Continue Publishing" at bounding box center [432, 241] width 80 height 12
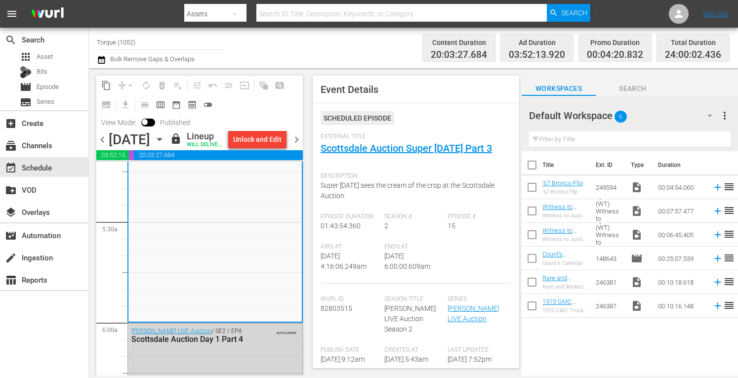
click at [295, 146] on span "chevron_right" at bounding box center [297, 139] width 12 height 12
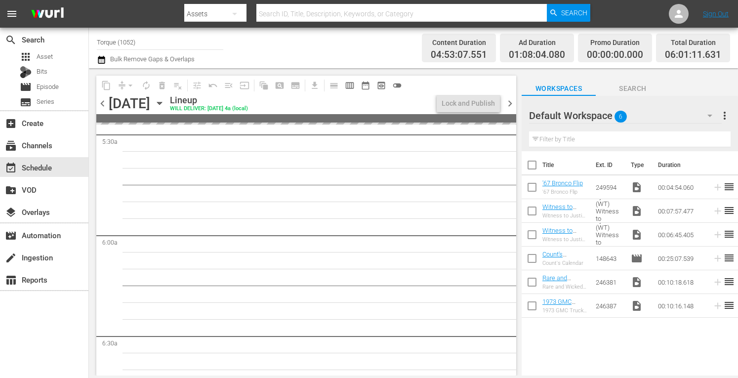
scroll to position [1015, 0]
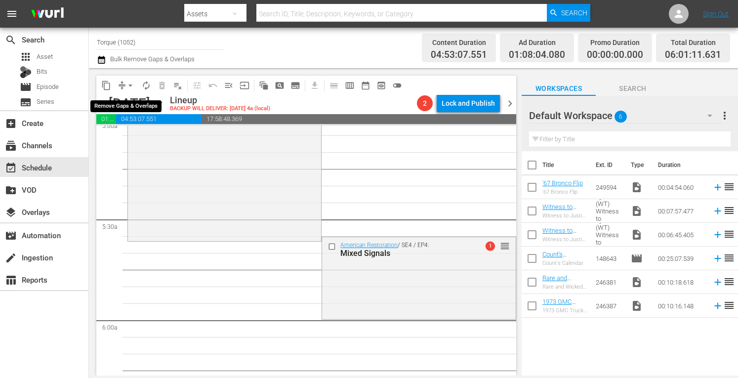
click at [132, 84] on span "arrow_drop_down" at bounding box center [131, 86] width 10 height 10
click at [130, 105] on li "Align to Midnight" at bounding box center [131, 105] width 104 height 16
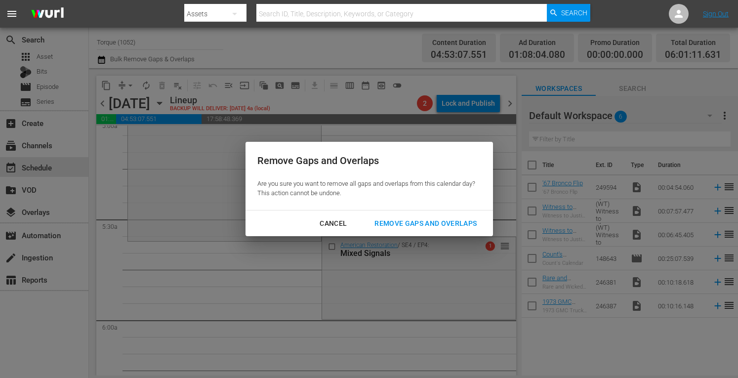
click at [396, 224] on div "Remove Gaps and Overlaps" at bounding box center [426, 223] width 118 height 12
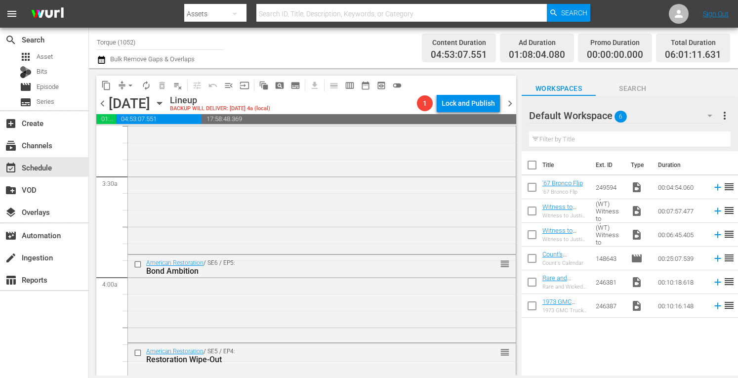
scroll to position [0, 0]
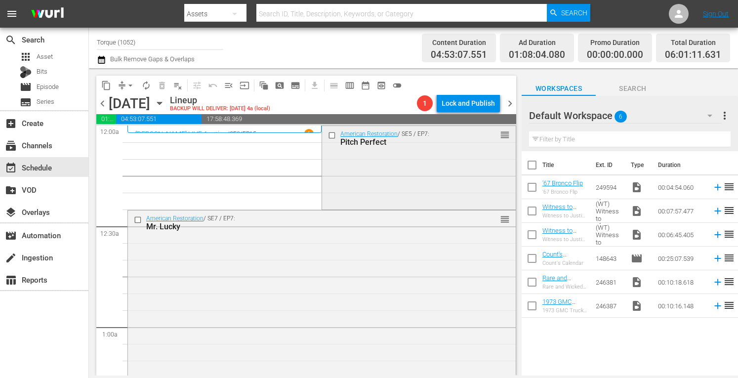
click at [430, 158] on div "American Restoration / SE5 / EP7: Pitch Perfect reorder" at bounding box center [418, 166] width 193 height 81
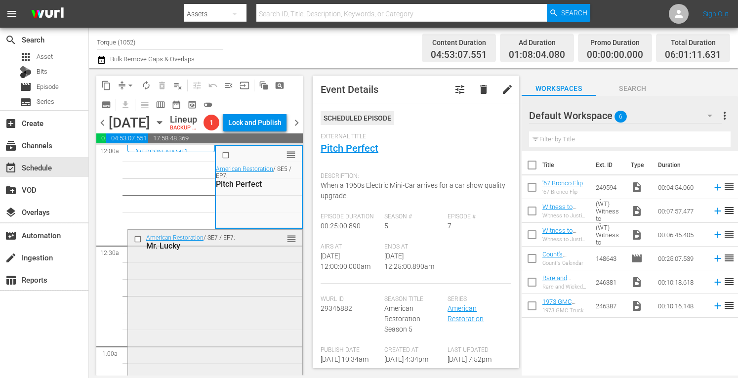
click at [236, 287] on div "American Restoration / SE7 / EP7: Mr. Lucky reorder" at bounding box center [215, 316] width 174 height 173
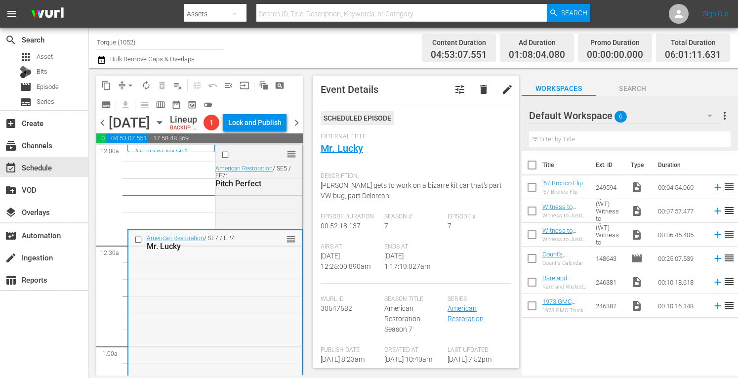
click at [260, 282] on div "American Restoration / SE7 / EP7: Mr. Lucky reorder" at bounding box center [214, 316] width 173 height 173
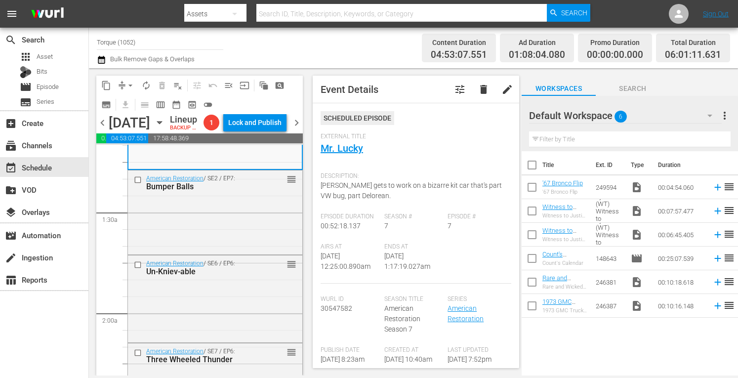
scroll to position [237, 0]
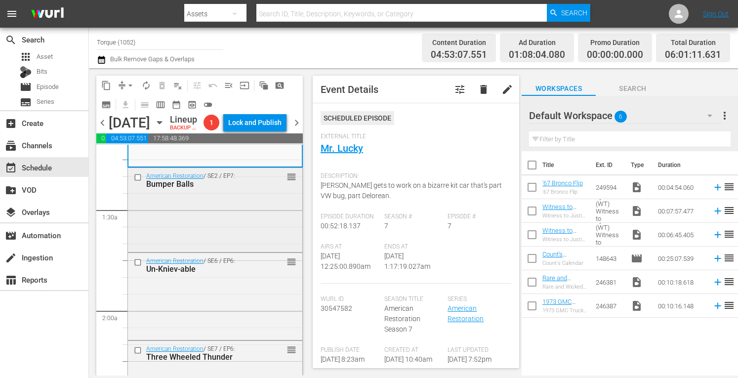
click at [237, 250] on div "American Restoration / SE2 / EP7: Bumper Balls reorder" at bounding box center [215, 209] width 174 height 82
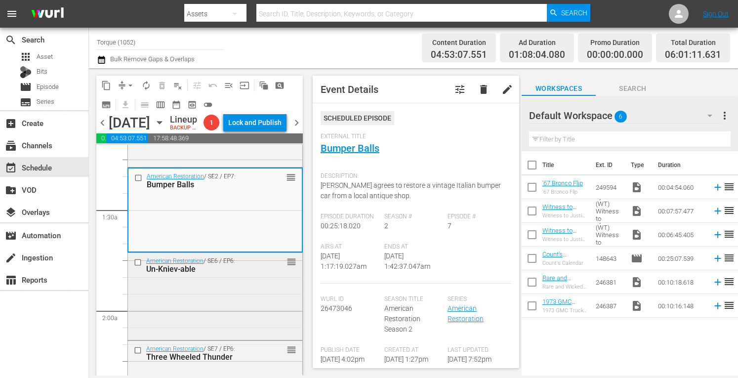
click at [227, 274] on div "Un-Kniev-able" at bounding box center [201, 268] width 110 height 9
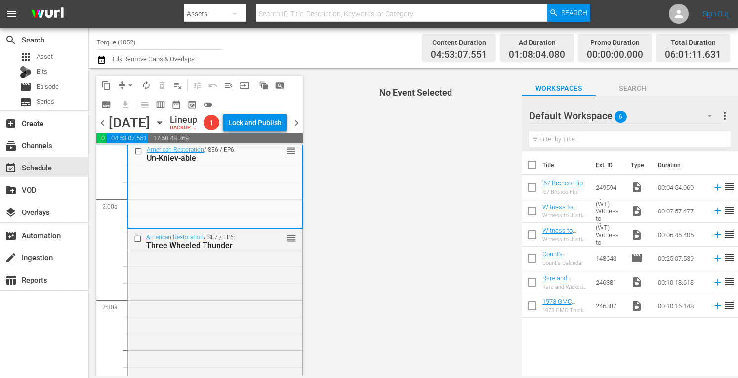
scroll to position [382, 0]
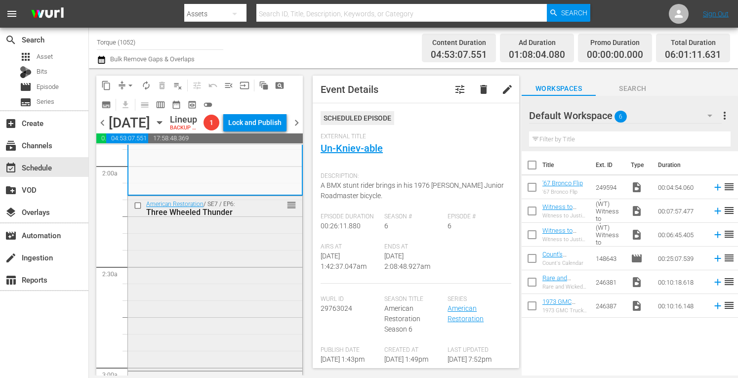
click at [210, 288] on div "American Restoration / SE7 / EP6: Three Wheeled Thunder reorder" at bounding box center [215, 282] width 174 height 172
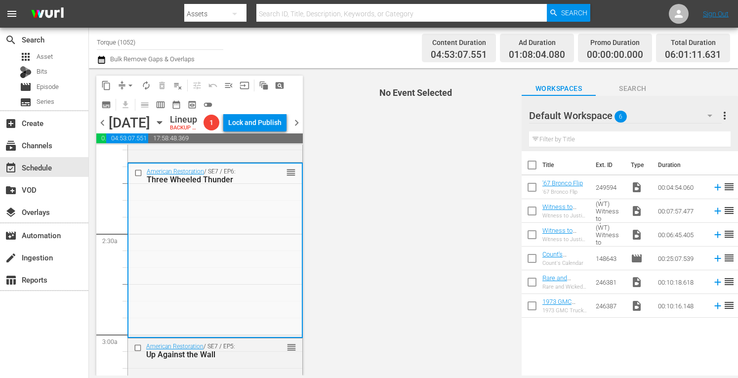
scroll to position [494, 0]
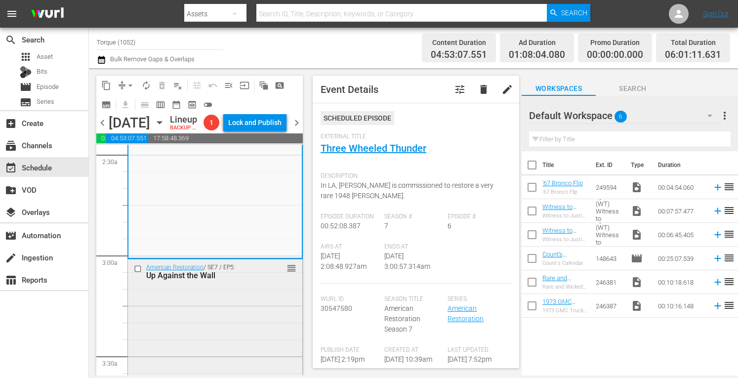
click at [265, 318] on div "American Restoration / SE7 / EP5: Up Against the Wall reorder" at bounding box center [215, 345] width 174 height 172
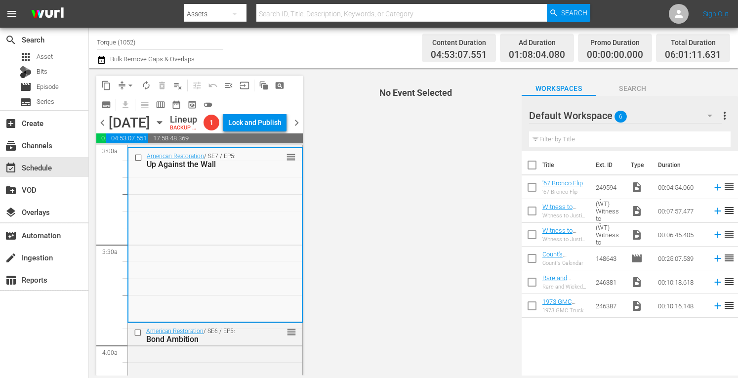
scroll to position [665, 0]
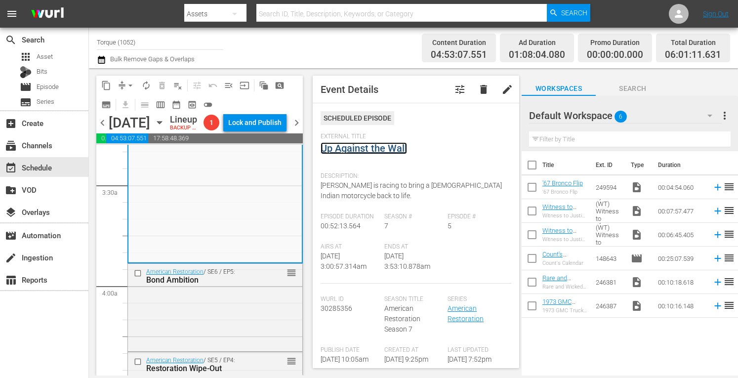
click at [375, 148] on link "Up Against the Wall" at bounding box center [364, 148] width 86 height 12
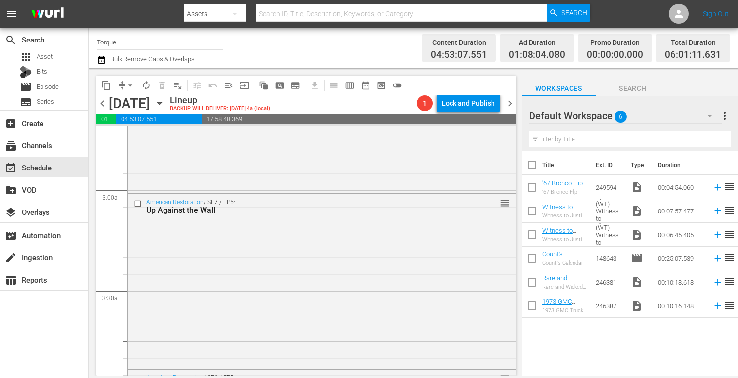
scroll to position [554, 0]
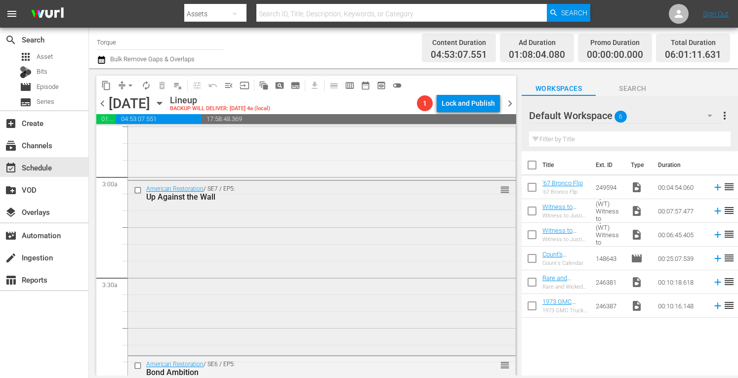
click at [372, 301] on div "American Restoration / SE7 / EP5: Up Against the Wall reorder" at bounding box center [322, 267] width 388 height 172
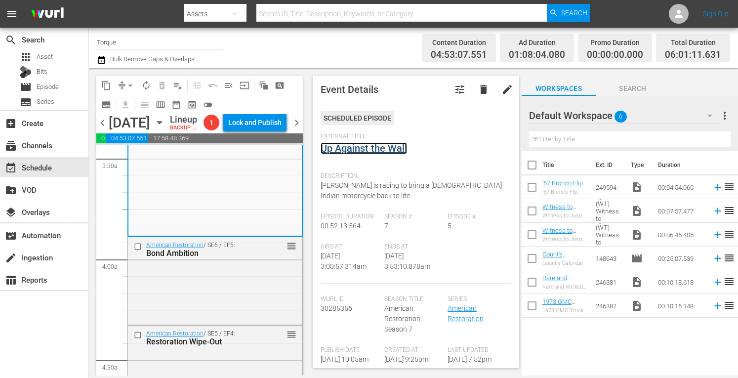
scroll to position [731, 0]
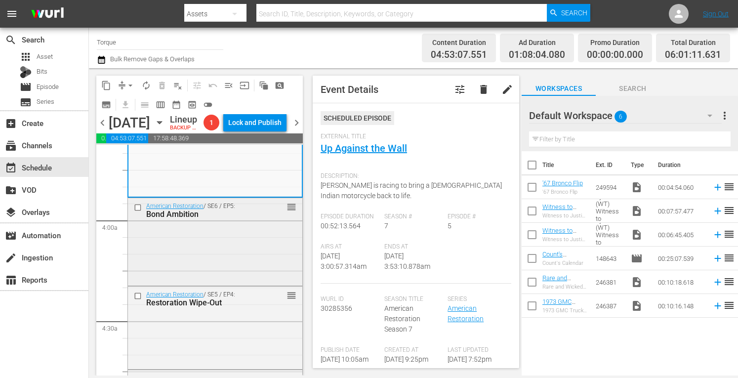
click at [225, 284] on div "American Restoration / SE6 / EP5: Bond Ambition reorder" at bounding box center [215, 240] width 174 height 85
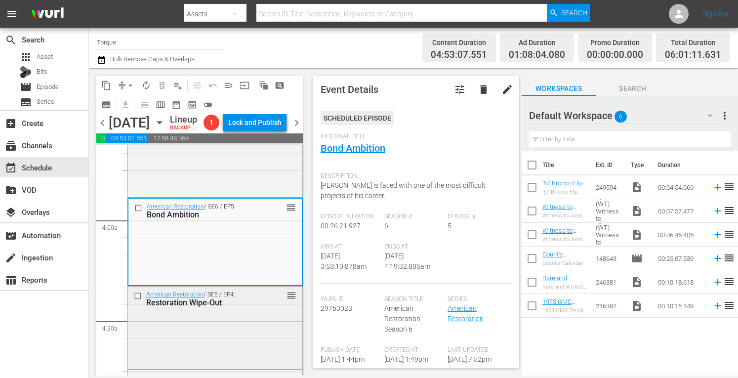
click at [222, 340] on div "American Restoration / SE5 / EP4: Restoration Wipe-Out reorder" at bounding box center [215, 327] width 174 height 81
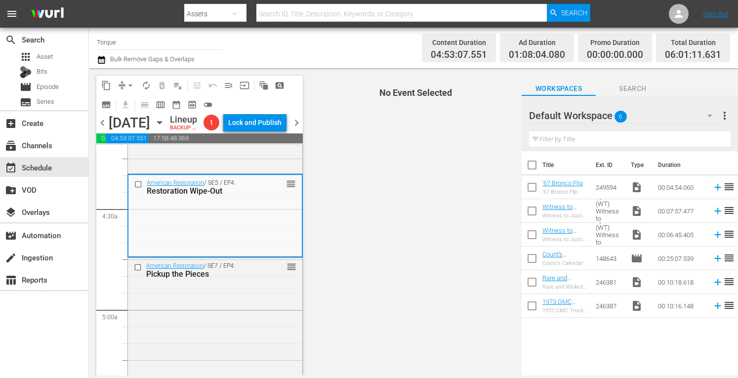
scroll to position [922, 0]
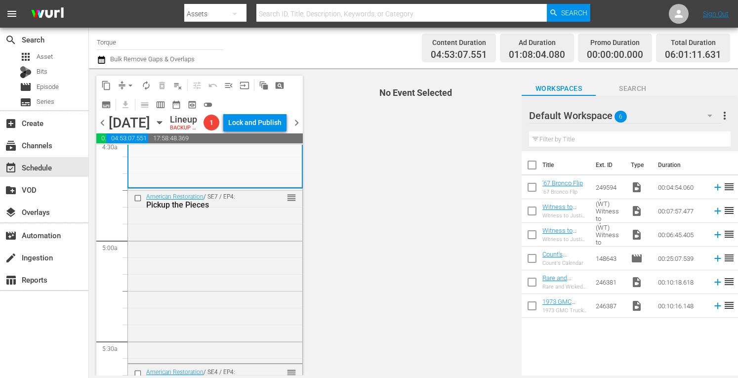
click at [302, 374] on div "S N A P S N A P S N A P S N A P S N A P S N A P S N A P S N A P S N A P S N A P…" at bounding box center [199, 260] width 207 height 231
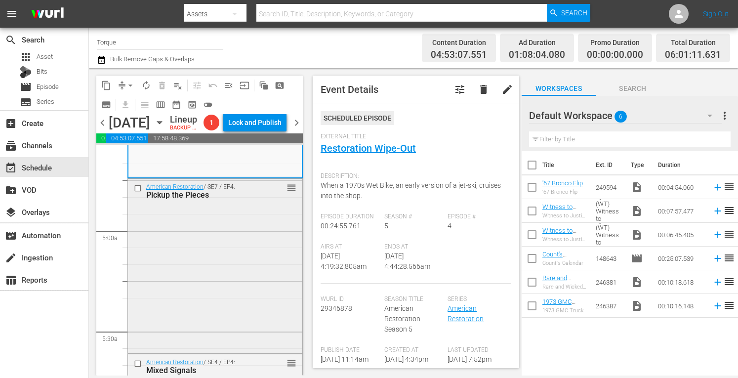
click at [199, 269] on div "American Restoration / SE7 / EP4: Pickup the Pieces reorder" at bounding box center [215, 265] width 174 height 172
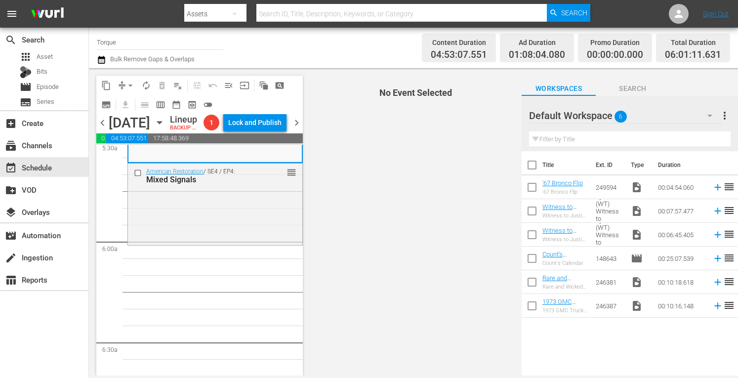
scroll to position [1126, 0]
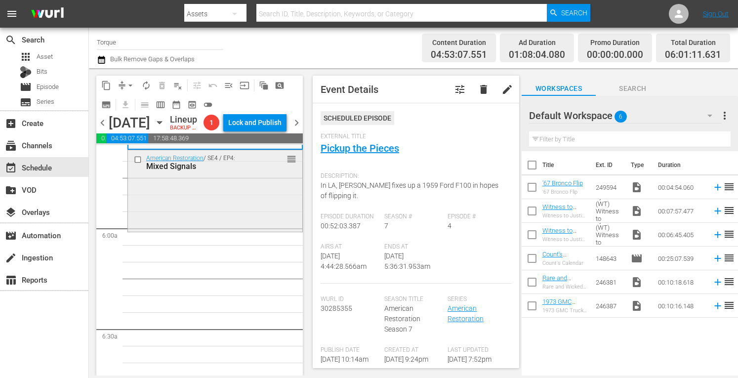
click at [212, 223] on div "American Restoration / SE4 / EP4: Mixed Signals reorder" at bounding box center [215, 190] width 174 height 80
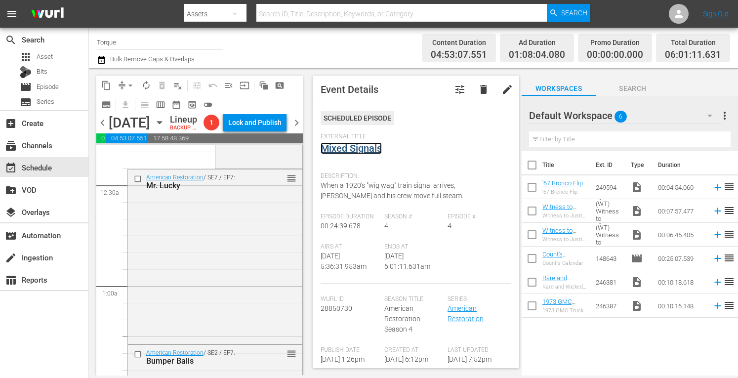
scroll to position [0, 0]
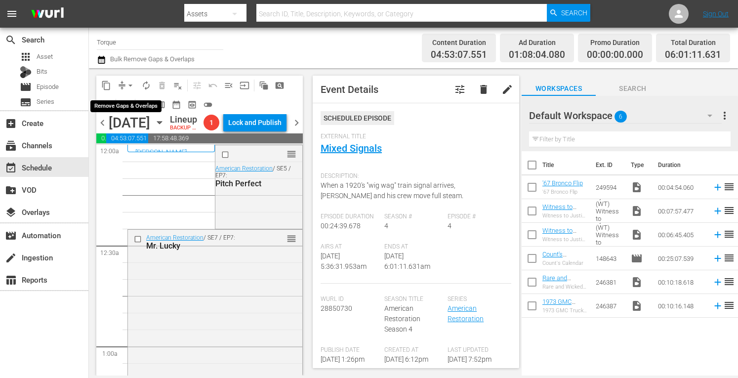
click at [131, 82] on span "arrow_drop_down" at bounding box center [131, 86] width 10 height 10
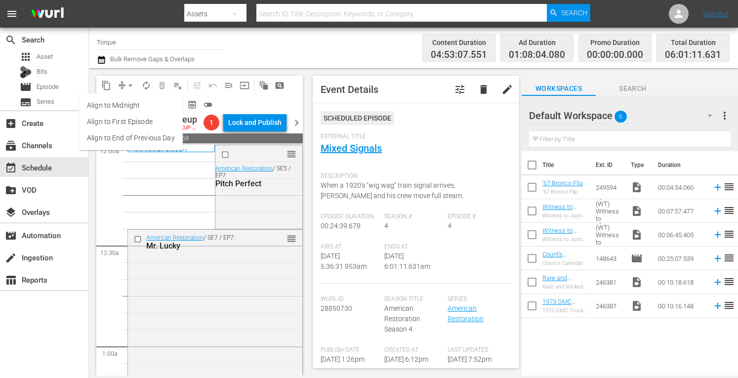
click at [127, 105] on li "Align to Midnight" at bounding box center [131, 105] width 104 height 16
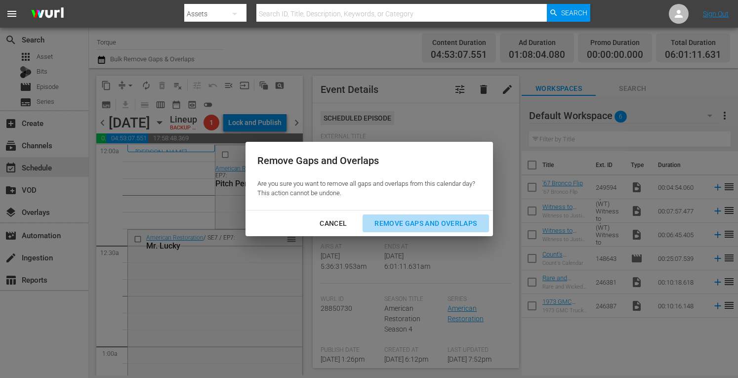
click at [424, 219] on div "Remove Gaps and Overlaps" at bounding box center [426, 223] width 118 height 12
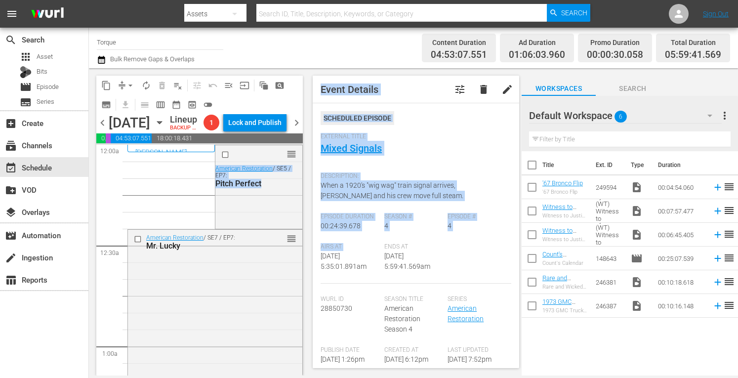
drag, startPoint x: 287, startPoint y: 291, endPoint x: 320, endPoint y: 237, distance: 63.5
click at [320, 237] on div "content_copy compress arrow_drop_down autorenew_outlined delete_forever_outline…" at bounding box center [413, 221] width 649 height 307
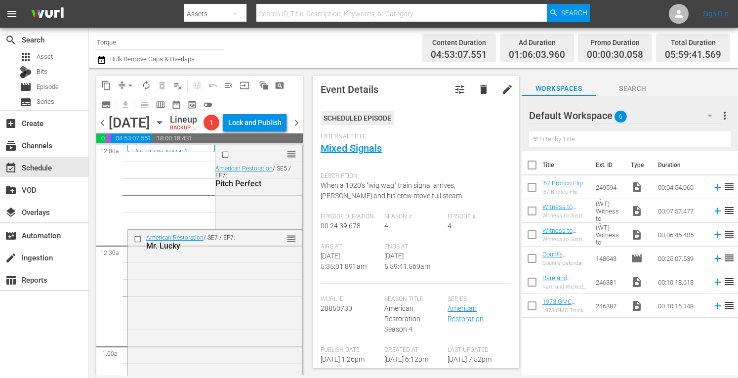
click at [452, 266] on div "Airs At 10/30/25 @ 5:35:01.891am Ends At 10/30/25 @ 5:59:41.569am" at bounding box center [416, 263] width 191 height 41
click at [128, 84] on span "arrow_drop_down" at bounding box center [131, 86] width 10 height 10
click at [128, 107] on li "Align to Midnight" at bounding box center [131, 105] width 104 height 16
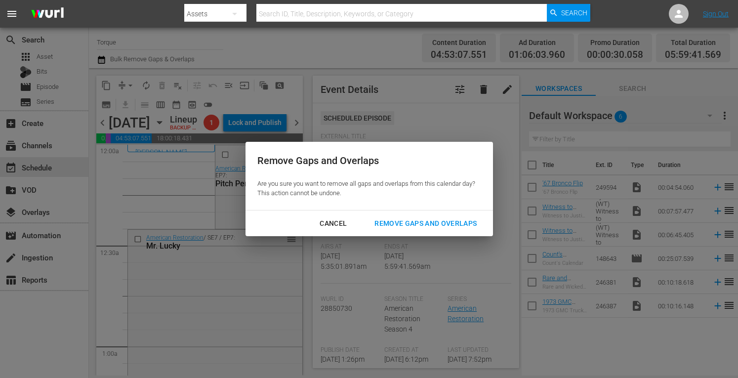
click at [396, 223] on div "Remove Gaps and Overlaps" at bounding box center [426, 223] width 118 height 12
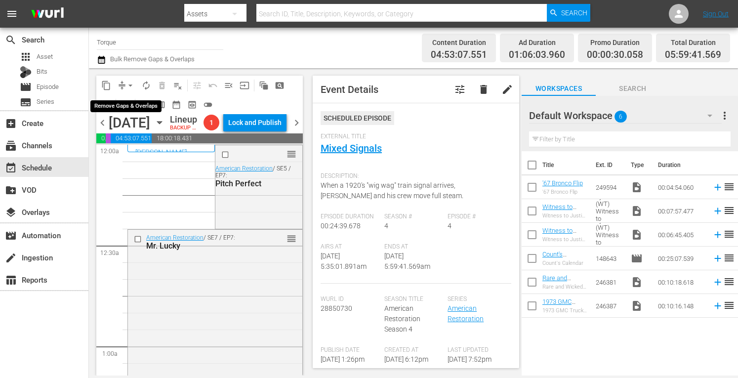
click at [130, 81] on span "arrow_drop_down" at bounding box center [131, 86] width 10 height 10
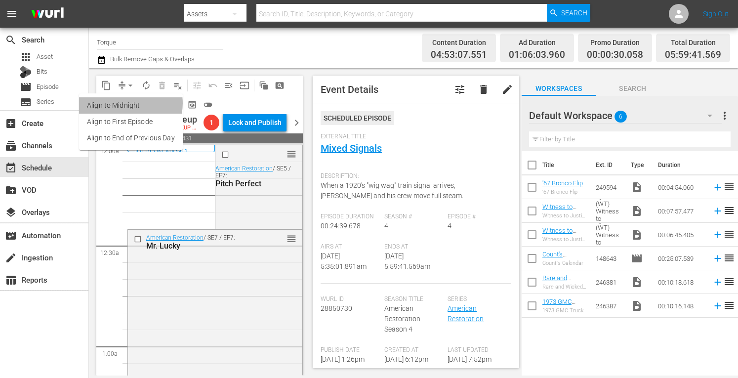
click at [128, 103] on li "Align to Midnight" at bounding box center [131, 105] width 104 height 16
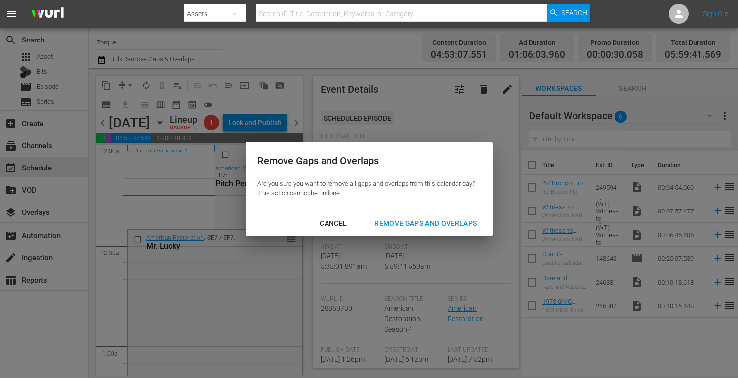
click at [407, 216] on button "Remove Gaps and Overlaps" at bounding box center [426, 223] width 126 height 18
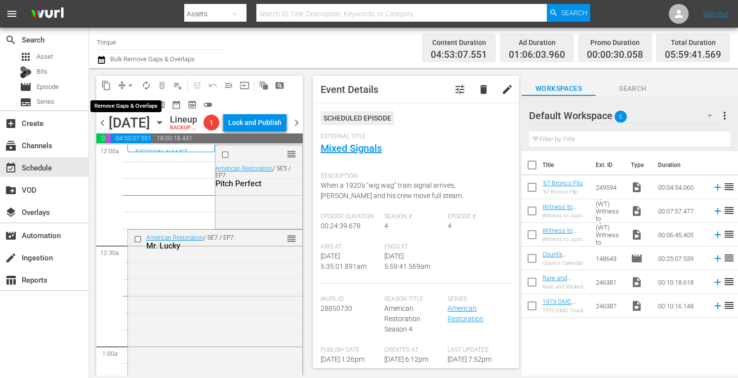
click at [129, 83] on span "arrow_drop_down" at bounding box center [131, 86] width 10 height 10
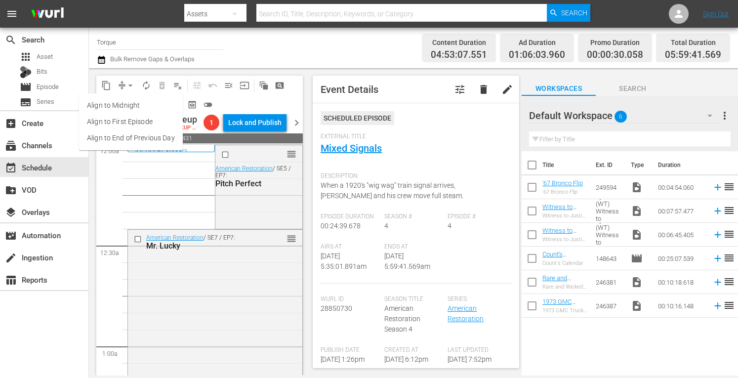
click at [129, 106] on li "Align to Midnight" at bounding box center [131, 105] width 104 height 16
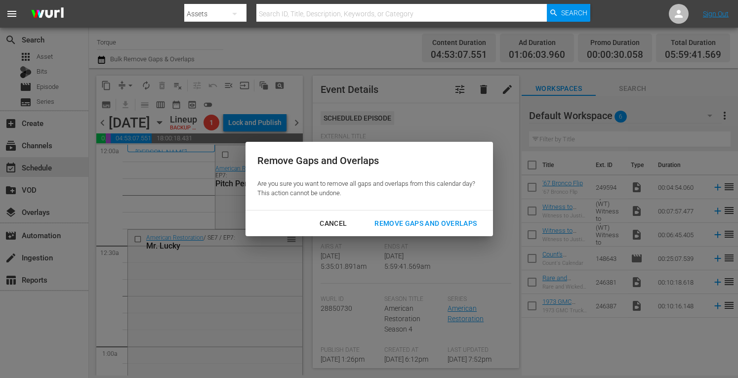
click at [381, 220] on div "Remove Gaps and Overlaps" at bounding box center [426, 223] width 118 height 12
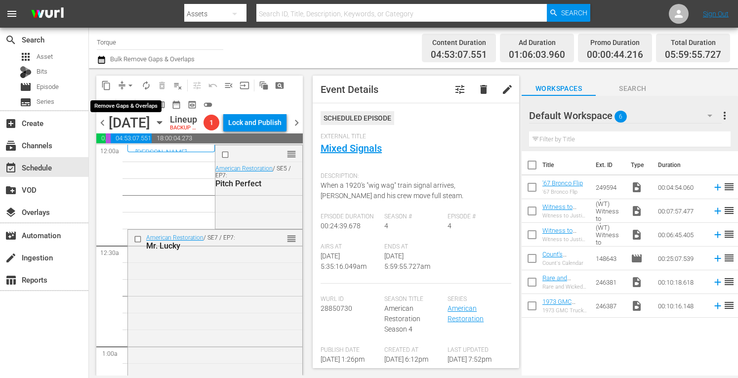
click at [131, 83] on span "arrow_drop_down" at bounding box center [131, 86] width 10 height 10
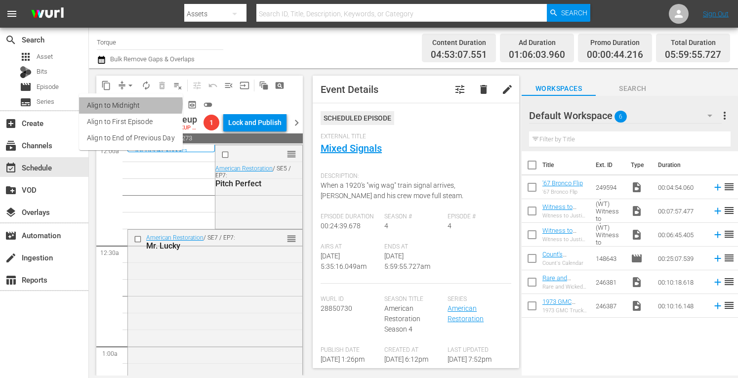
click at [129, 104] on li "Align to Midnight" at bounding box center [131, 105] width 104 height 16
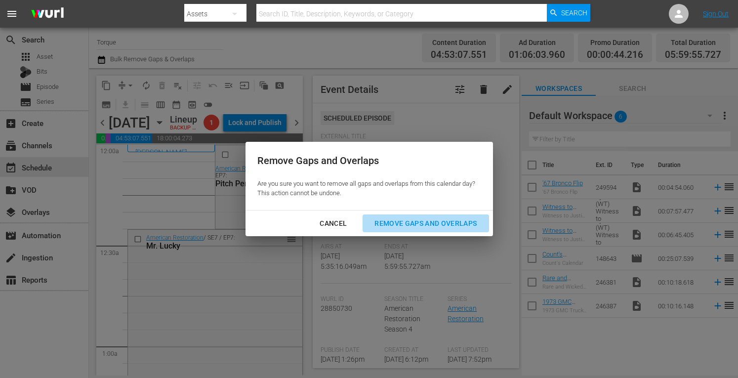
click at [424, 219] on div "Remove Gaps and Overlaps" at bounding box center [426, 223] width 118 height 12
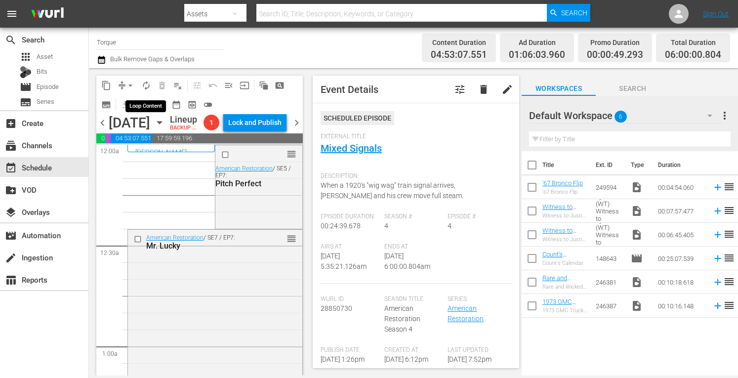
click at [147, 83] on span "autorenew_outlined" at bounding box center [146, 86] width 10 height 10
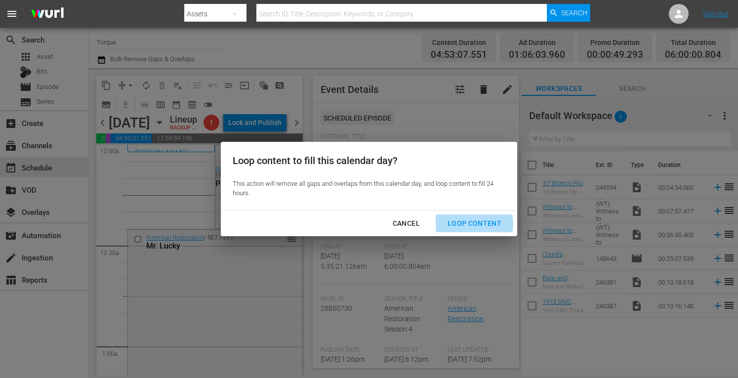
click at [467, 224] on div "Loop Content" at bounding box center [475, 223] width 70 height 12
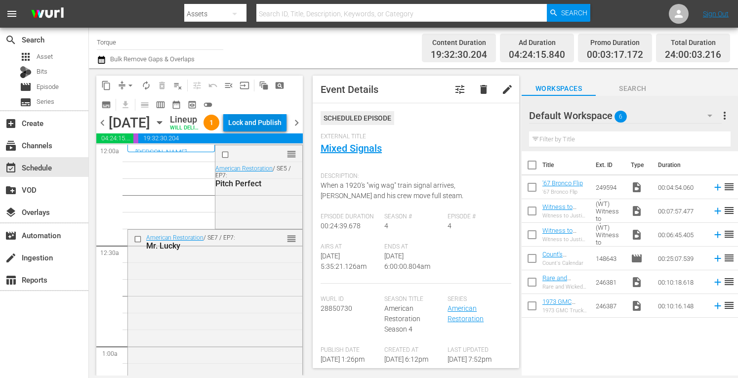
click at [266, 121] on div "Lock and Publish" at bounding box center [254, 123] width 53 height 18
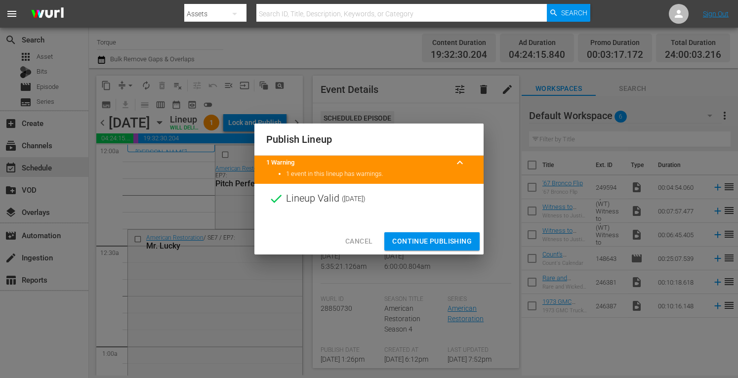
click at [440, 240] on span "Continue Publishing" at bounding box center [432, 241] width 80 height 12
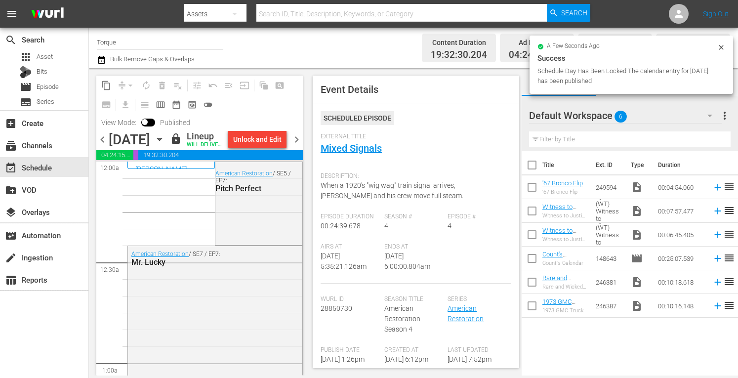
click at [295, 146] on span "chevron_right" at bounding box center [297, 139] width 12 height 12
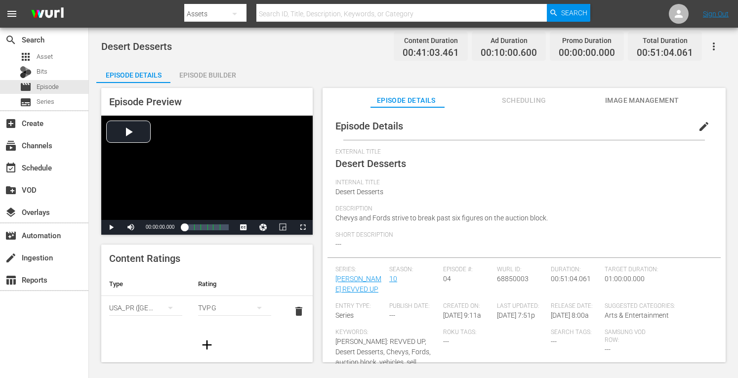
click at [208, 79] on div "Episode Builder" at bounding box center [207, 75] width 74 height 24
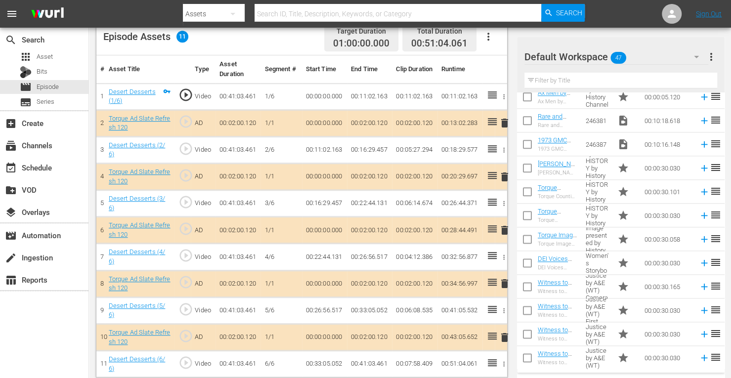
scroll to position [700, 0]
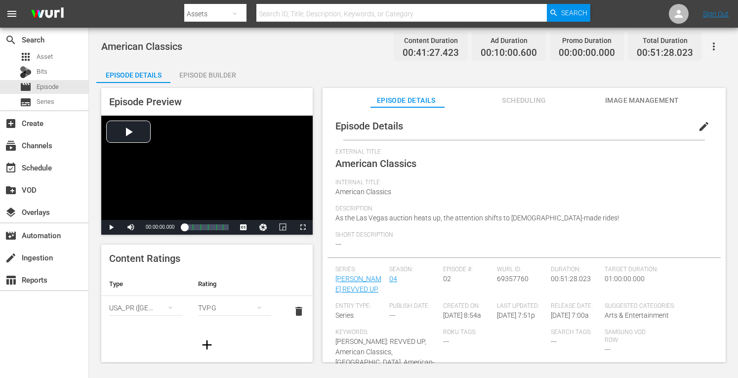
click at [214, 72] on div "Episode Builder" at bounding box center [207, 75] width 74 height 24
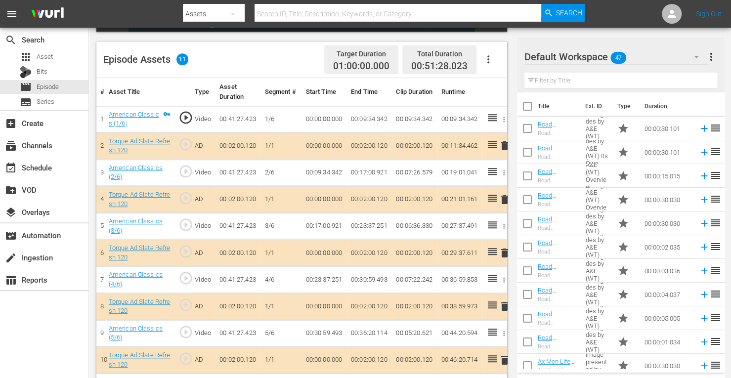
scroll to position [274, 0]
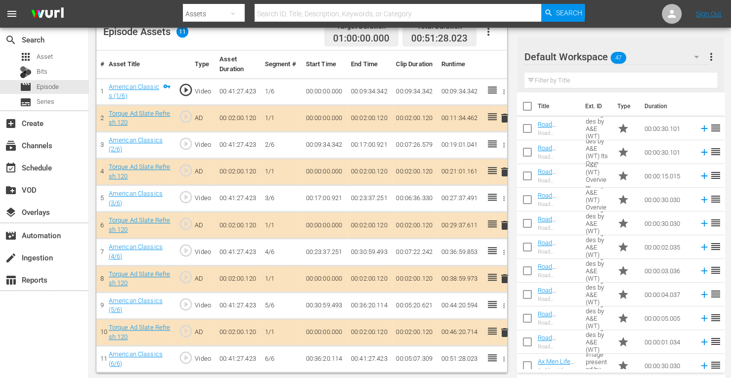
click at [505, 220] on span "delete" at bounding box center [505, 225] width 12 height 12
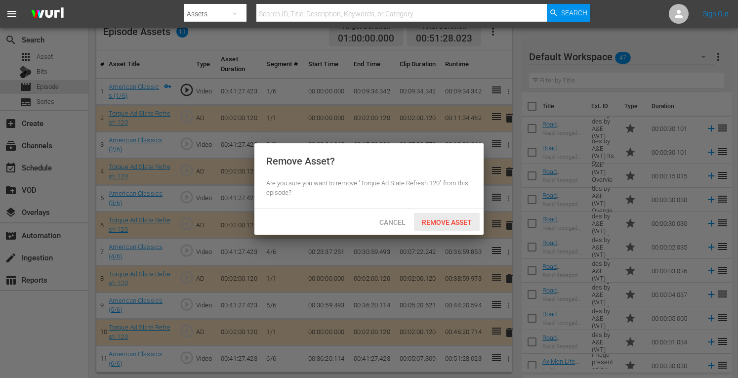
click at [463, 215] on div "Remove Asset" at bounding box center [447, 222] width 66 height 18
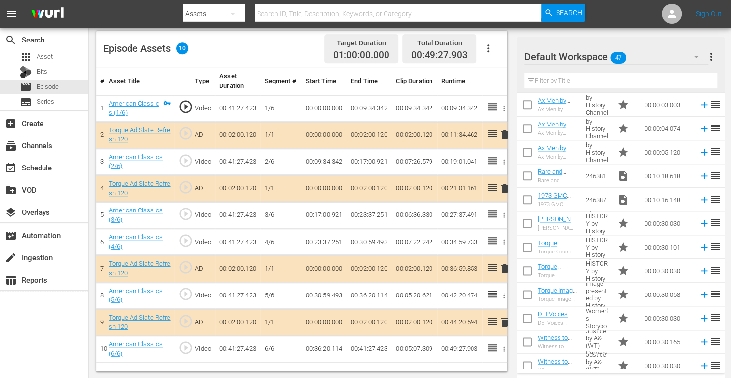
scroll to position [642, 0]
click at [695, 280] on td at bounding box center [702, 269] width 15 height 24
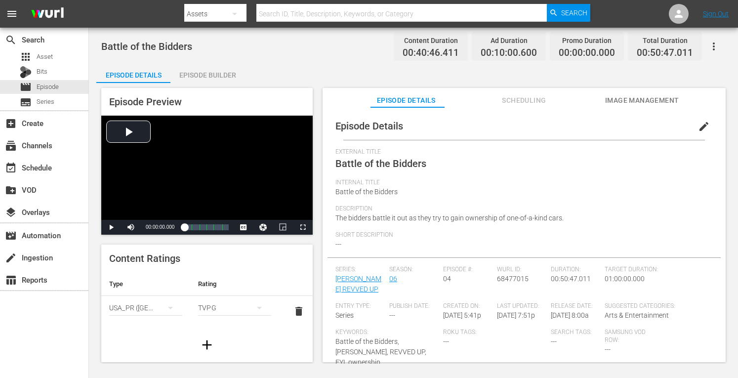
click at [230, 74] on div "Episode Builder" at bounding box center [207, 75] width 74 height 24
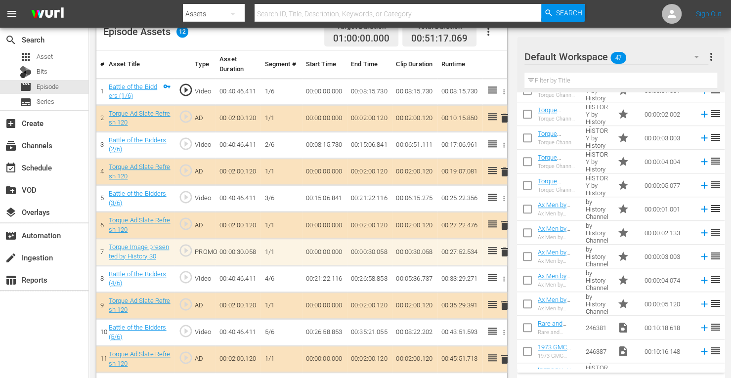
scroll to position [477, 0]
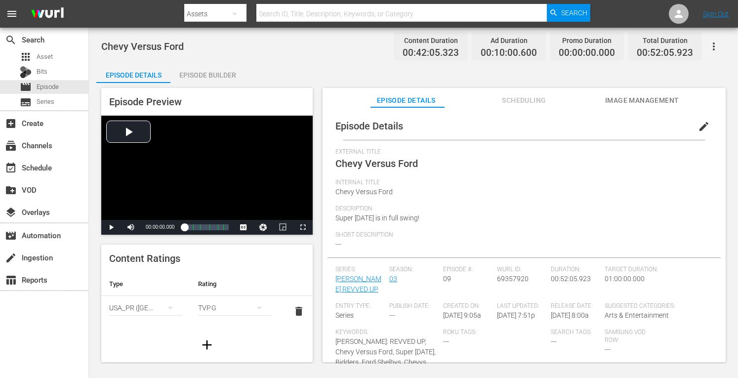
click at [204, 78] on div "Episode Builder" at bounding box center [207, 75] width 74 height 24
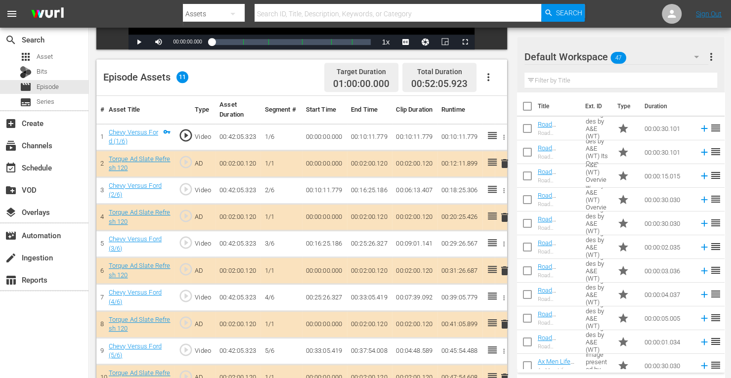
scroll to position [274, 0]
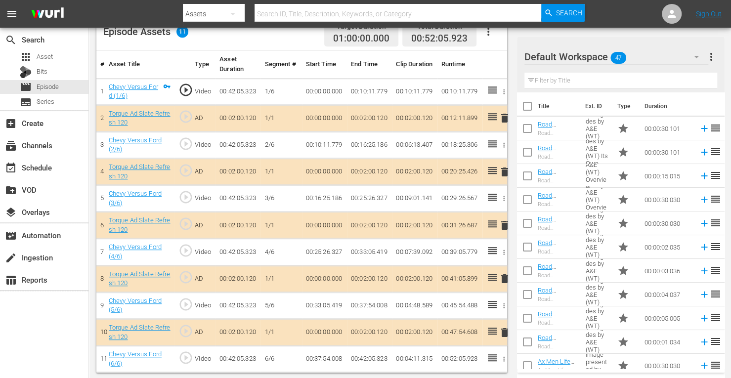
click at [668, 86] on input "text" at bounding box center [620, 81] width 193 height 16
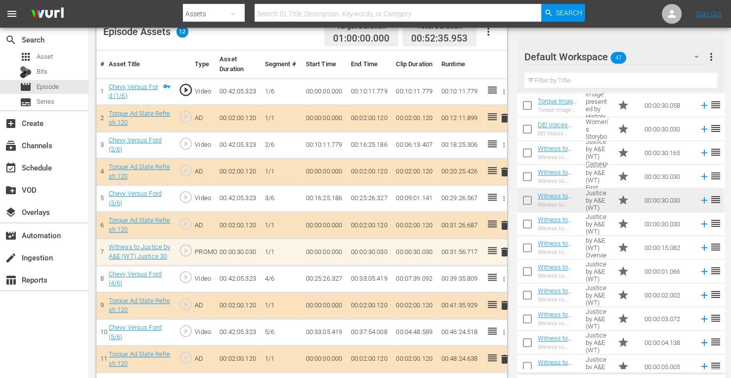
scroll to position [828, 0]
click at [505, 249] on span "delete" at bounding box center [505, 252] width 12 height 12
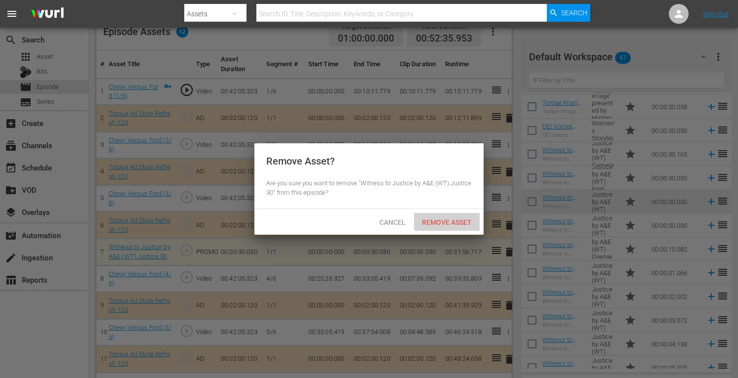
click at [461, 218] on span "Remove Asset" at bounding box center [447, 222] width 66 height 8
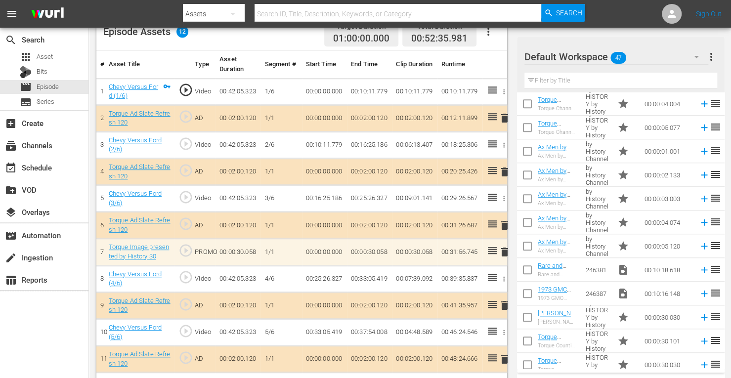
scroll to position [501, 0]
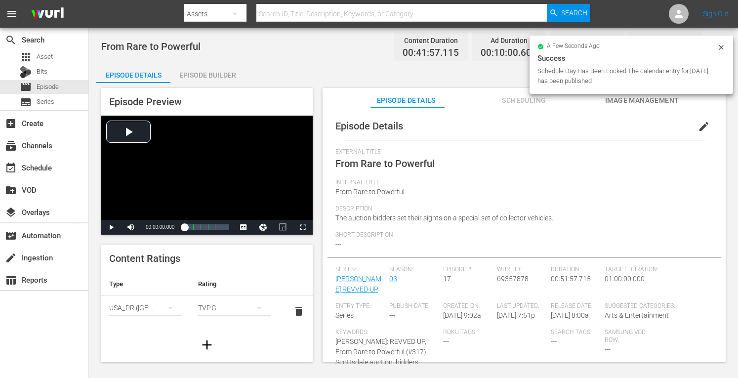
click at [212, 71] on div "Episode Builder" at bounding box center [207, 75] width 74 height 24
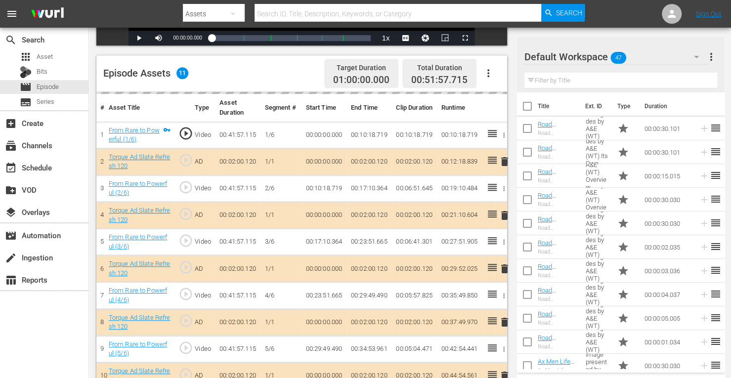
scroll to position [276, 0]
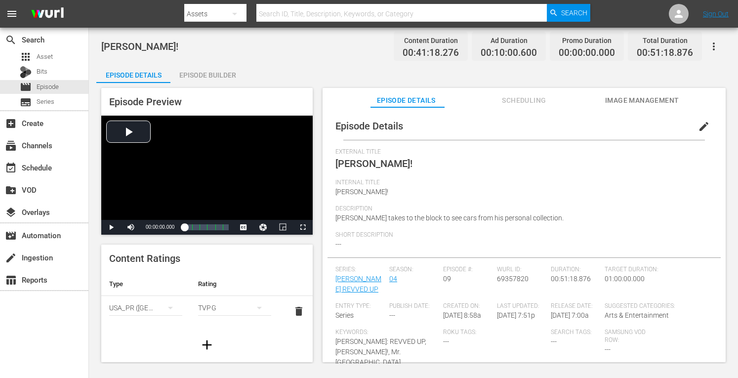
click at [211, 75] on div "Episode Builder" at bounding box center [207, 75] width 74 height 24
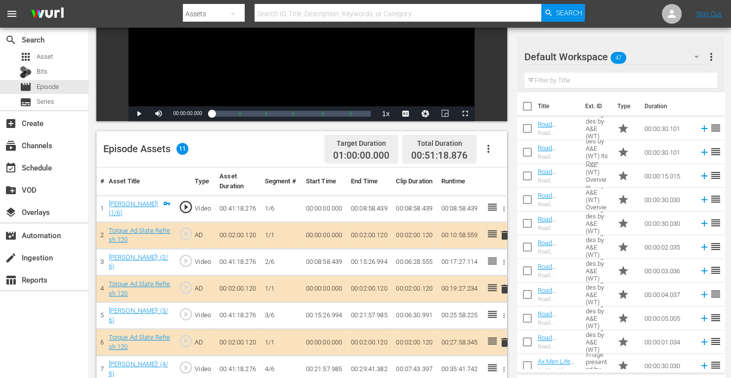
scroll to position [269, 0]
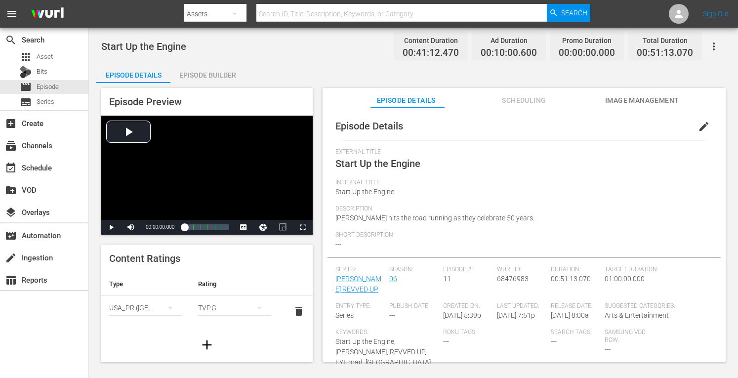
click at [197, 72] on div "Episode Builder" at bounding box center [207, 75] width 74 height 24
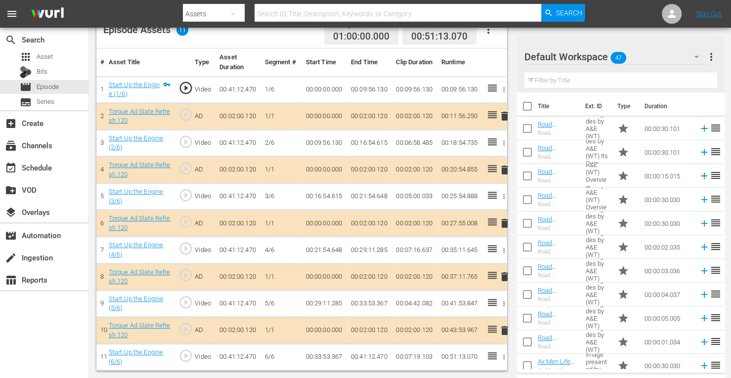
scroll to position [274, 0]
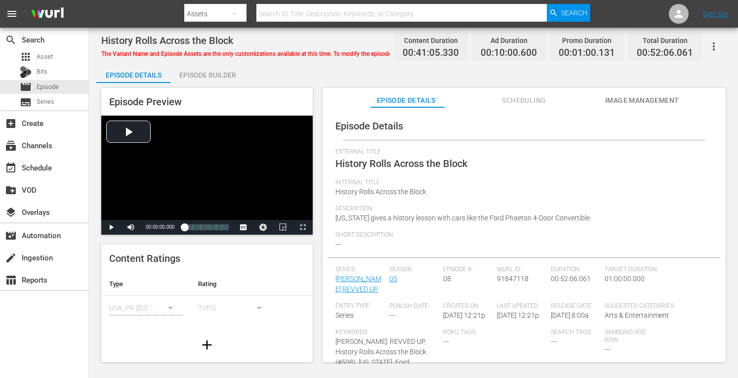
click at [209, 71] on div "Episode Builder" at bounding box center [207, 75] width 74 height 24
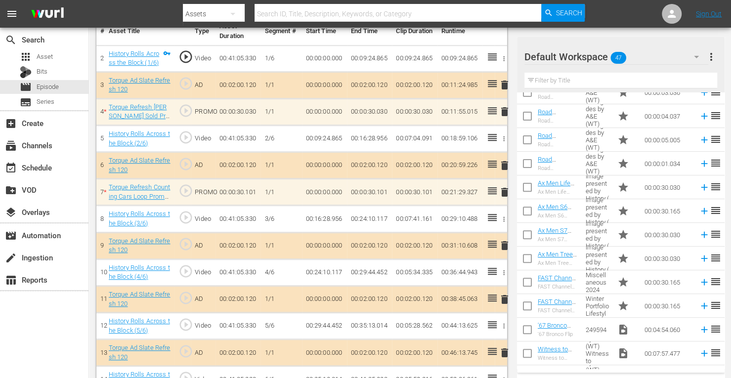
scroll to position [405, 0]
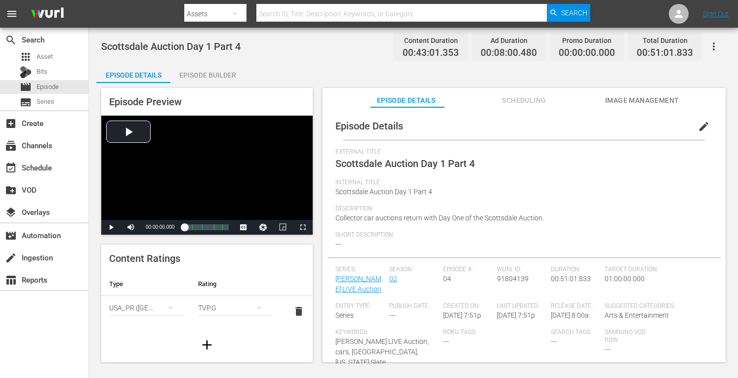
click at [219, 76] on div "Episode Builder" at bounding box center [207, 75] width 74 height 24
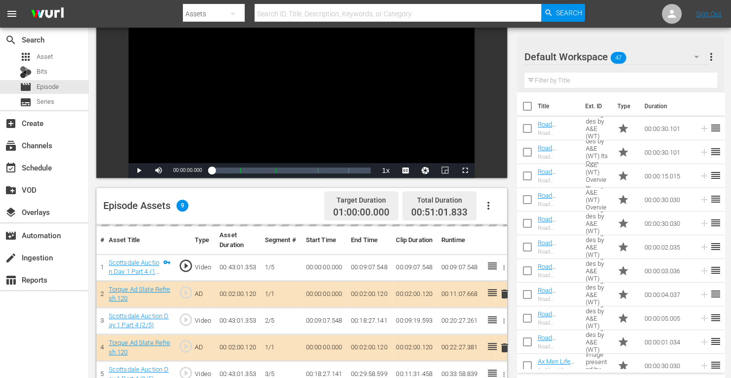
scroll to position [257, 0]
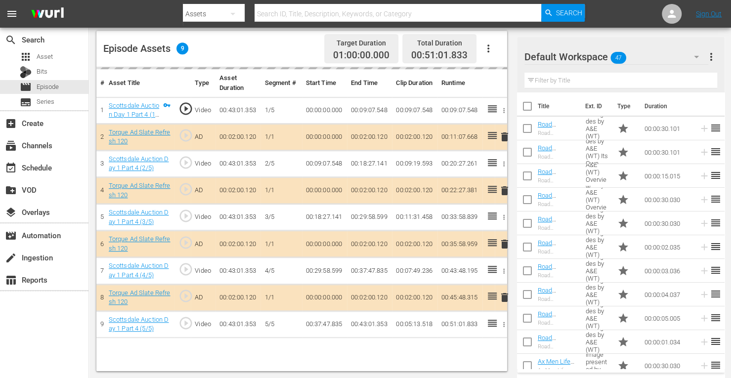
click at [504, 193] on td "delete" at bounding box center [501, 190] width 12 height 27
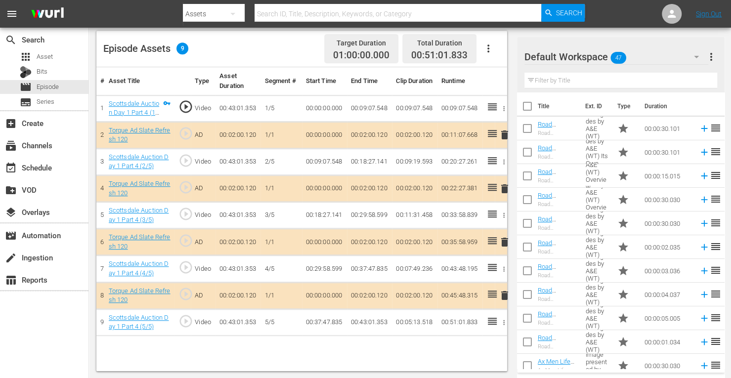
click at [502, 187] on span "delete" at bounding box center [505, 189] width 12 height 12
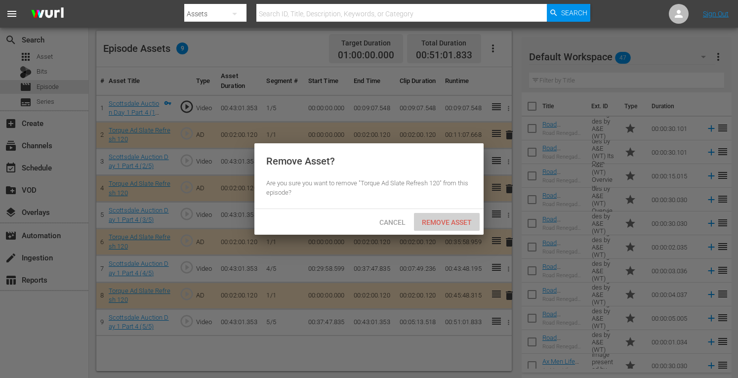
click at [459, 222] on span "Remove Asset" at bounding box center [447, 222] width 66 height 8
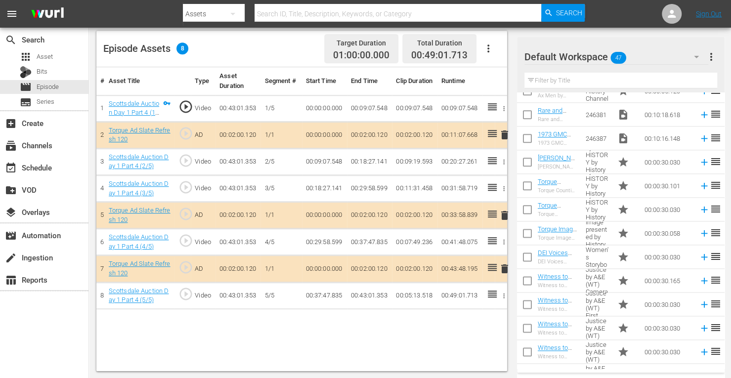
scroll to position [703, 0]
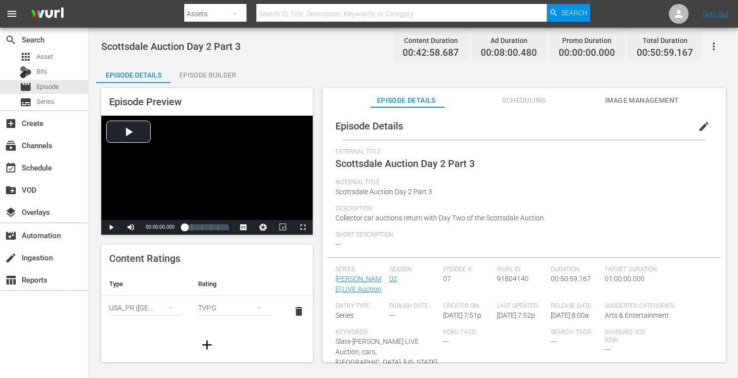
click at [204, 73] on div "Episode Builder" at bounding box center [207, 75] width 74 height 24
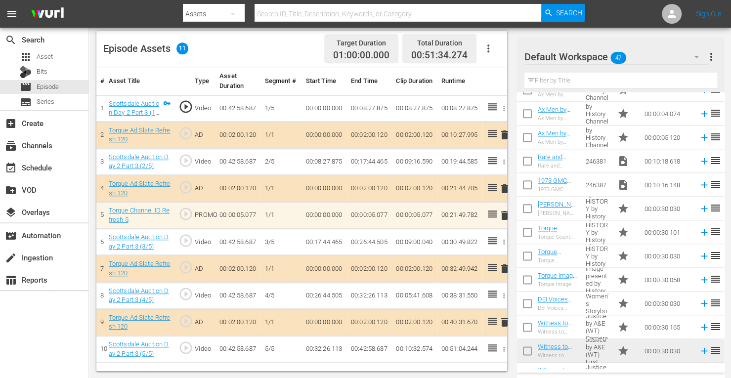
scroll to position [649, 0]
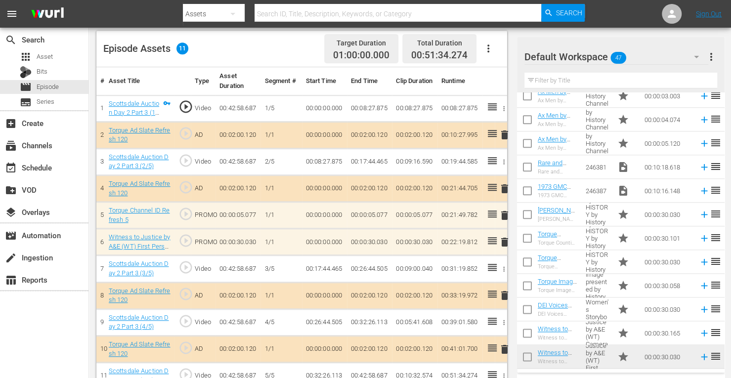
click at [505, 239] on span "delete" at bounding box center [505, 242] width 12 height 12
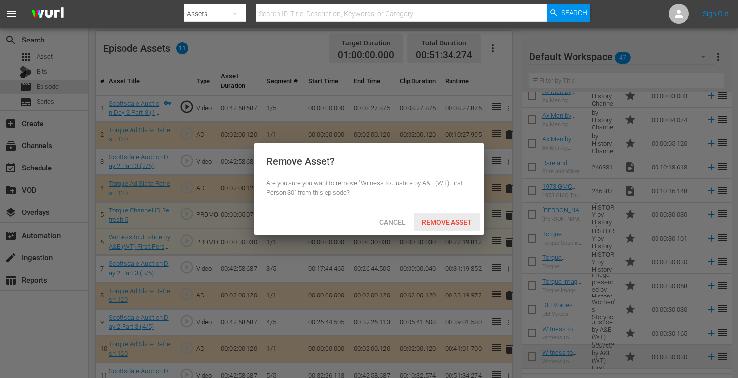
click at [464, 219] on span "Remove Asset" at bounding box center [447, 222] width 66 height 8
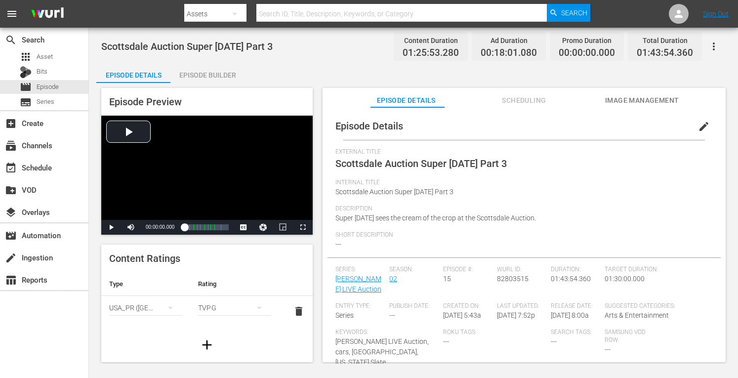
click at [221, 75] on div "Episode Builder" at bounding box center [207, 75] width 74 height 24
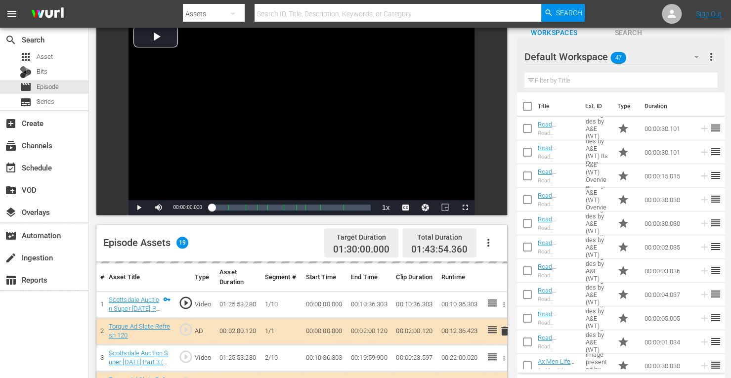
scroll to position [300, 0]
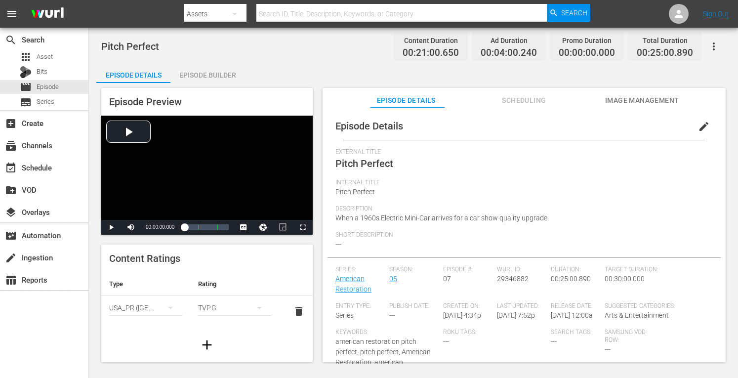
click at [206, 75] on div "Episode Builder" at bounding box center [207, 75] width 74 height 24
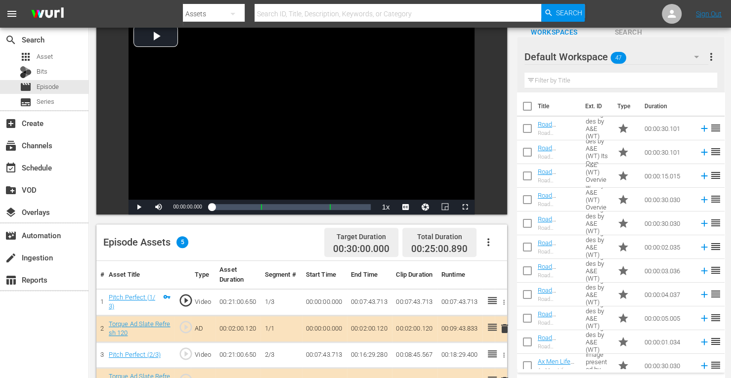
scroll to position [206, 0]
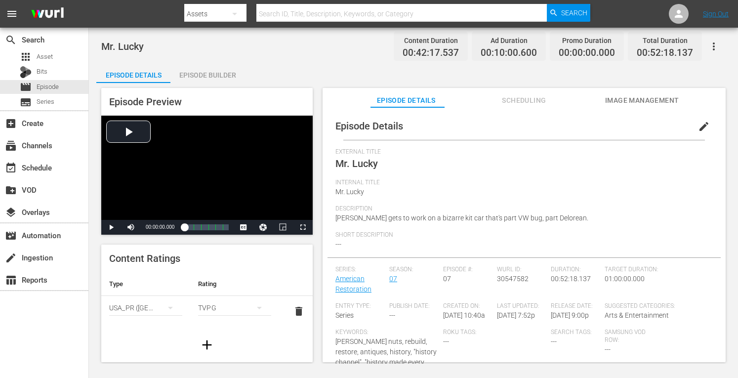
click at [223, 71] on div "Episode Builder" at bounding box center [207, 75] width 74 height 24
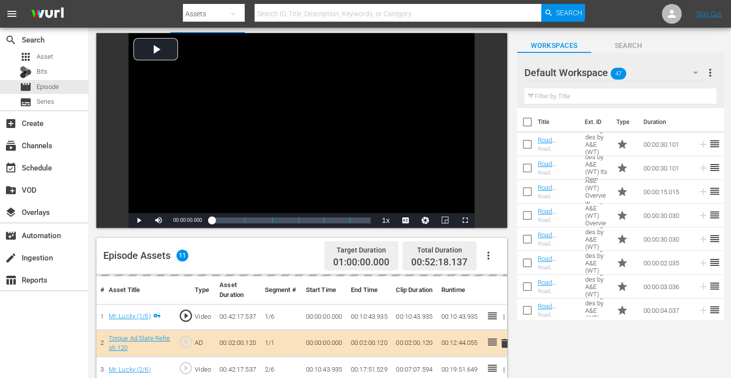
scroll to position [215, 0]
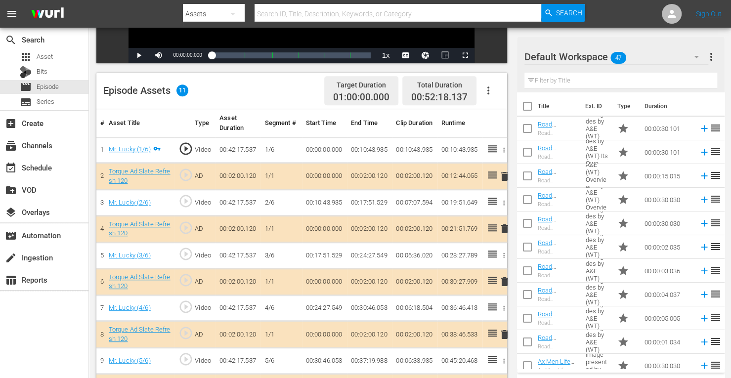
click at [504, 227] on span "delete" at bounding box center [505, 229] width 12 height 12
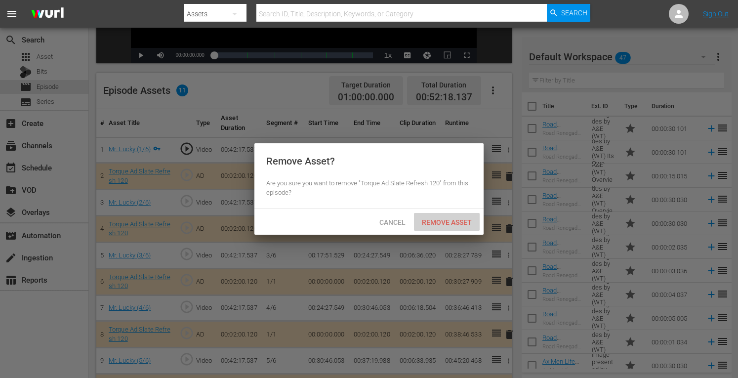
click at [446, 221] on span "Remove Asset" at bounding box center [447, 222] width 66 height 8
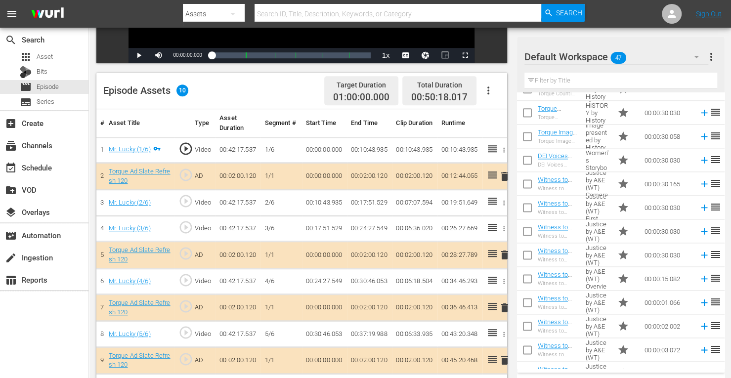
scroll to position [748, 0]
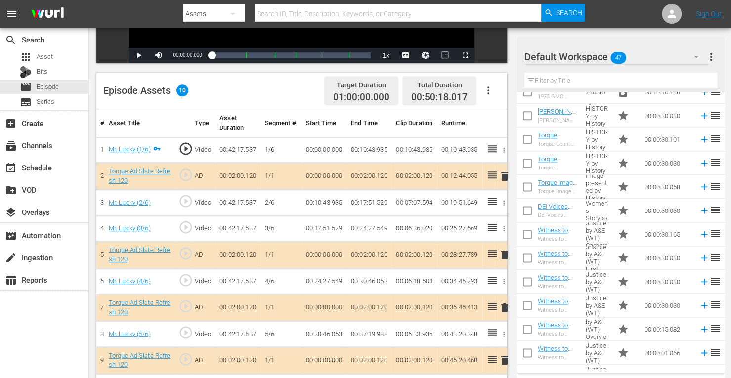
click at [659, 161] on td "00:00:30.030" at bounding box center [667, 163] width 54 height 24
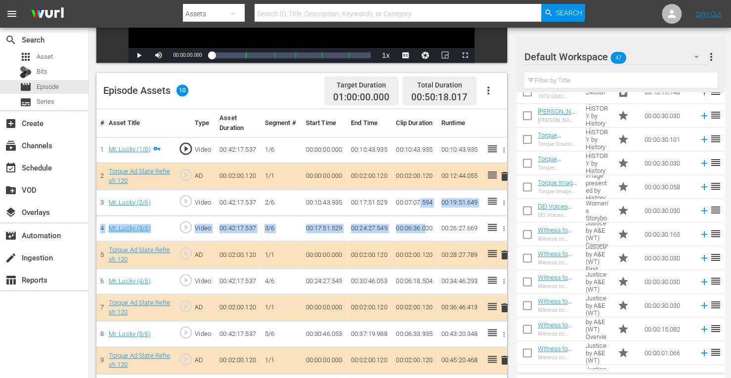
drag, startPoint x: 426, startPoint y: 215, endPoint x: 419, endPoint y: 212, distance: 7.1
click at [419, 212] on tbody "1 Mr. Lucky (1/6) play_circle_outline Video 00:42:17.537 1/6 00:00:00.000 00:10…" at bounding box center [301, 268] width 411 height 263
click at [566, 207] on link "DEI Voices Magnified Women's Storybook Jill Gonzalez 30" at bounding box center [556, 225] width 37 height 44
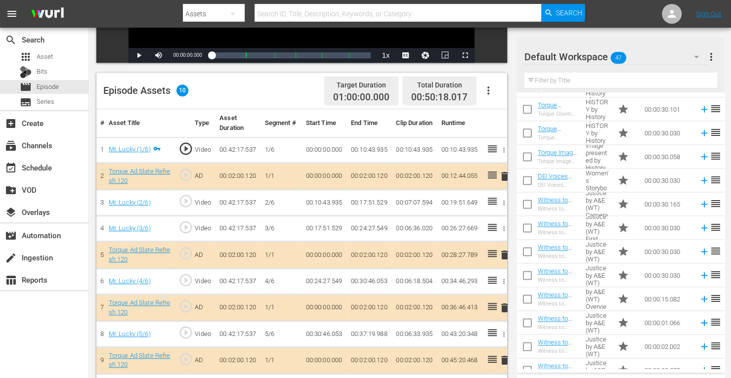
scroll to position [780, 0]
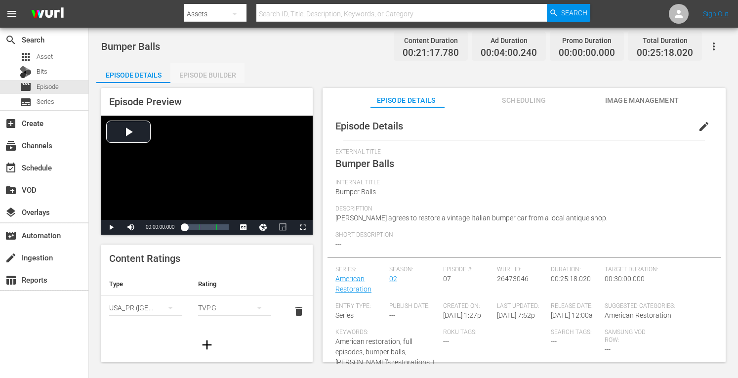
click at [223, 73] on div "Episode Builder" at bounding box center [207, 75] width 74 height 24
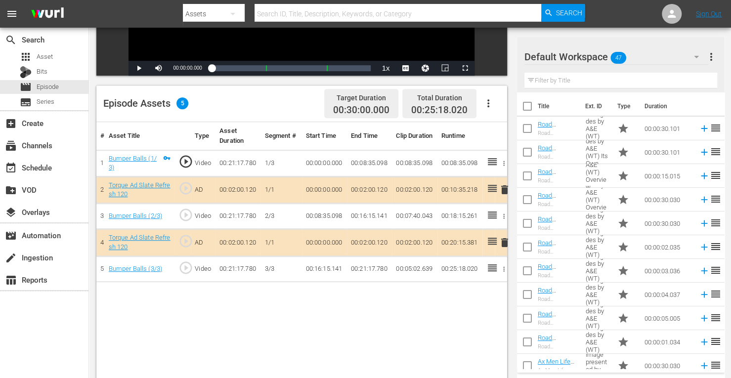
scroll to position [224, 0]
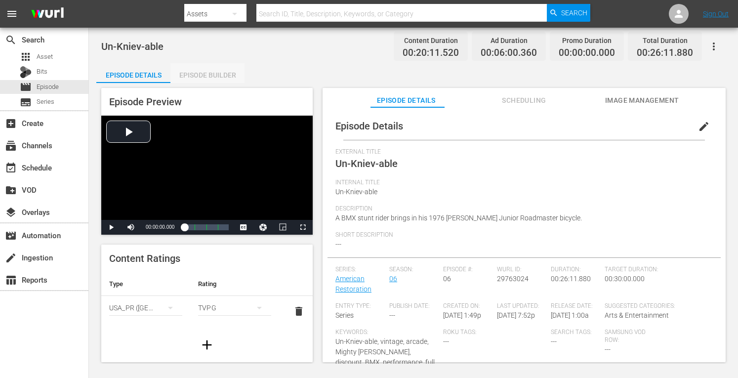
click at [210, 72] on div "Episode Builder" at bounding box center [207, 75] width 74 height 24
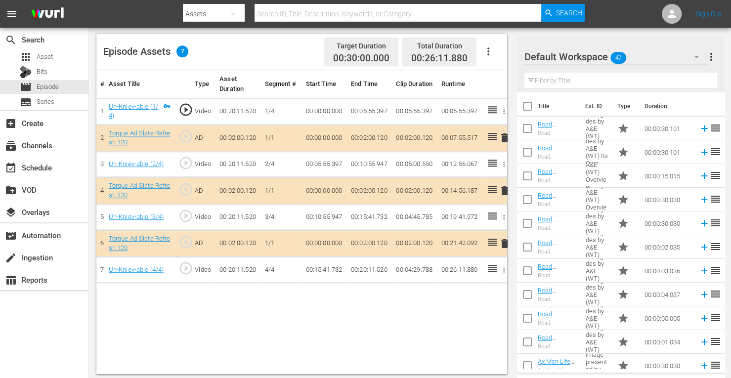
scroll to position [257, 0]
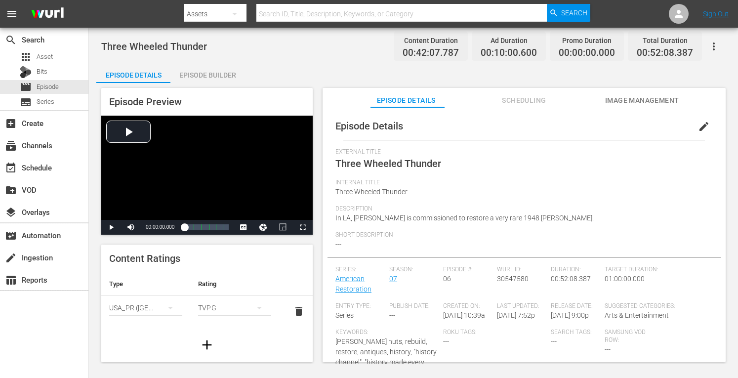
click at [211, 77] on div "Episode Builder" at bounding box center [207, 75] width 74 height 24
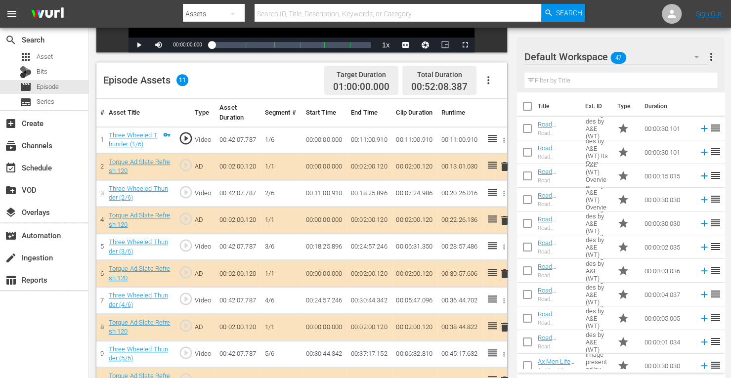
scroll to position [226, 0]
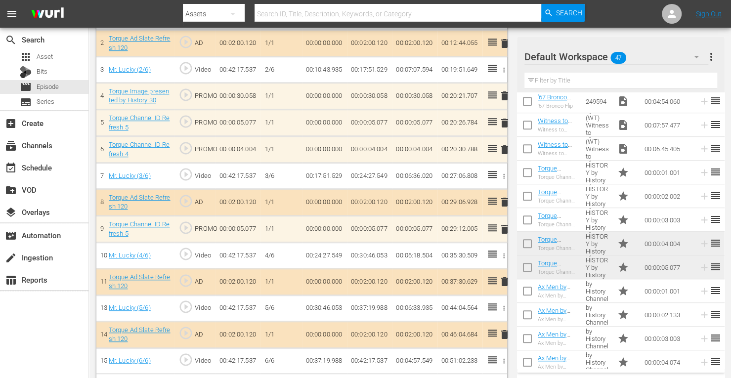
scroll to position [348, 0]
